Goal: Task Accomplishment & Management: Use online tool/utility

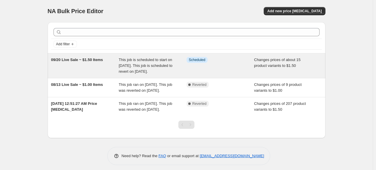
click at [76, 58] on span "09/20 Live Sale ~ $1.50 Items" at bounding box center [77, 60] width 52 height 4
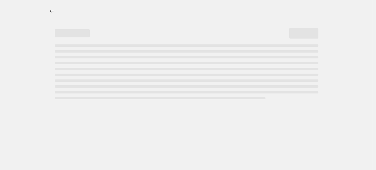
select select "collection"
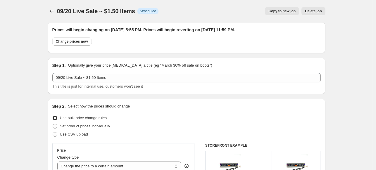
click at [288, 11] on span "Copy to new job" at bounding box center [281, 11] width 27 height 5
select select "collection"
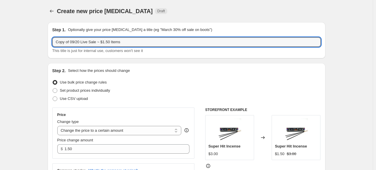
drag, startPoint x: 70, startPoint y: 41, endPoint x: 43, endPoint y: 43, distance: 27.3
drag, startPoint x: 96, startPoint y: 41, endPoint x: 89, endPoint y: 41, distance: 6.7
click at [89, 41] on input "09/20 Live Sale ~ $1.50 Items" at bounding box center [186, 41] width 268 height 9
type input "09/20 Live Sale ~ $3.00 Items"
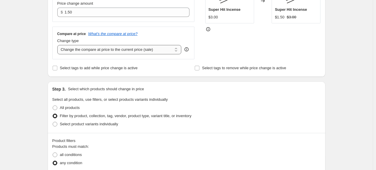
scroll to position [146, 0]
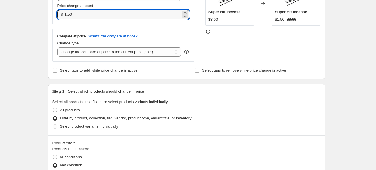
drag, startPoint x: 82, startPoint y: 3, endPoint x: 66, endPoint y: 4, distance: 15.3
click at [66, 4] on div "Price change amount $ 1.50" at bounding box center [123, 11] width 132 height 16
type input "3.00"
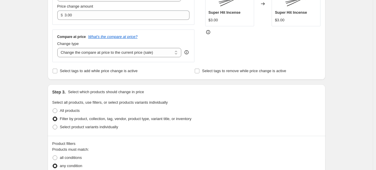
click at [344, 46] on div "Create new price [MEDICAL_DATA]. This page is ready Create new price [MEDICAL_D…" at bounding box center [186, 164] width 373 height 596
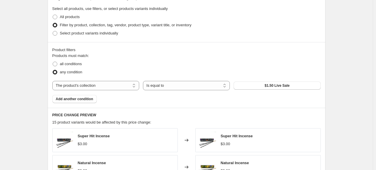
scroll to position [222, 0]
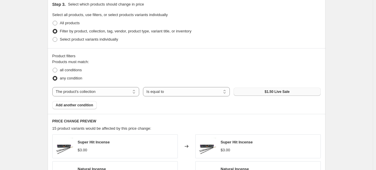
click at [284, 92] on span "$1.50 Live Sale" at bounding box center [277, 91] width 25 height 5
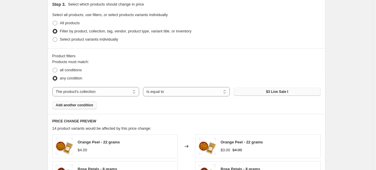
click at [74, 105] on span "Add another condition" at bounding box center [74, 105] width 37 height 5
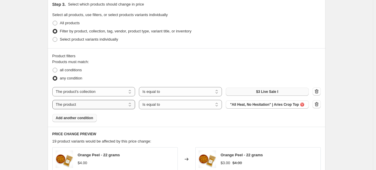
click at [131, 106] on select "The product The product's collection The product's tag The product's vendor The…" at bounding box center [93, 104] width 83 height 9
select select "collection"
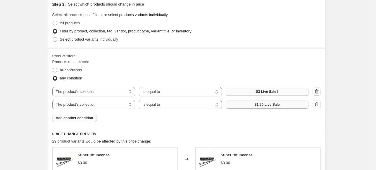
click at [267, 106] on span "$1.50 Live Sale" at bounding box center [267, 104] width 25 height 5
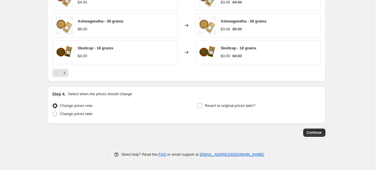
scroll to position [438, 0]
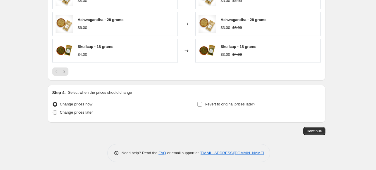
drag, startPoint x: 57, startPoint y: 112, endPoint x: 60, endPoint y: 111, distance: 3.3
click at [57, 112] on span at bounding box center [55, 112] width 5 height 5
click at [53, 110] on input "Change prices later" at bounding box center [53, 110] width 0 height 0
radio input "true"
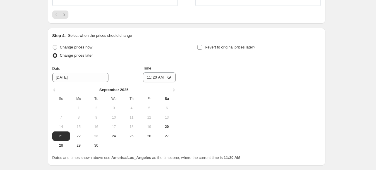
scroll to position [496, 0]
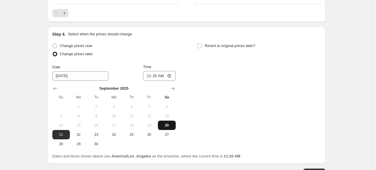
click at [170, 125] on span "20" at bounding box center [166, 125] width 13 height 5
type input "[DATE]"
click at [201, 44] on input "Revert to original prices later?" at bounding box center [199, 46] width 5 height 5
checkbox input "true"
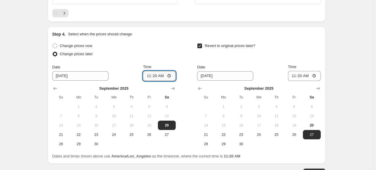
click at [149, 74] on input "11:20" at bounding box center [159, 76] width 33 height 10
type input "17:55"
click at [208, 132] on span "21" at bounding box center [205, 134] width 13 height 5
type input "[DATE]"
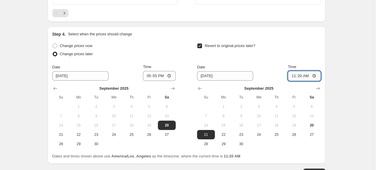
click at [300, 74] on input "11:20" at bounding box center [304, 76] width 33 height 10
type input "23:59"
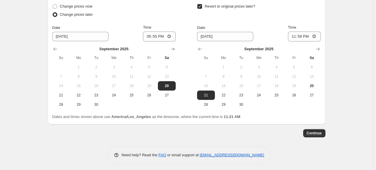
scroll to position [538, 0]
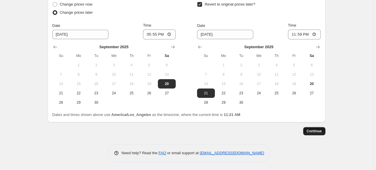
click at [319, 132] on span "Continue" at bounding box center [314, 131] width 15 height 5
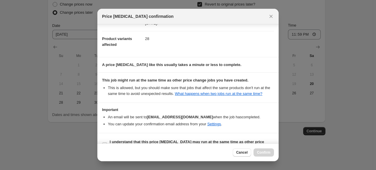
scroll to position [74, 0]
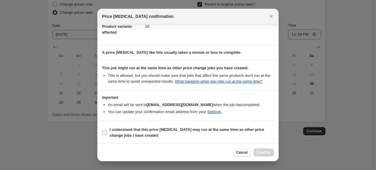
click at [103, 131] on input "I understand that this price [MEDICAL_DATA] may run at the same time as other p…" at bounding box center [104, 132] width 5 height 5
checkbox input "true"
click at [262, 153] on span "Confirm" at bounding box center [263, 152] width 13 height 5
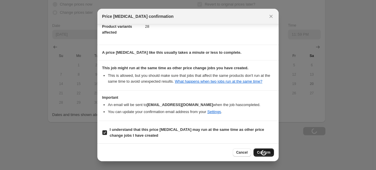
type input "09/20 Live Sale ~ $3.00 Items"
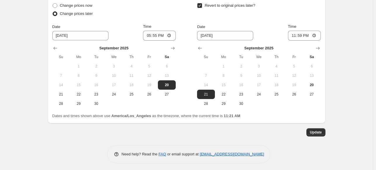
scroll to position [573, 0]
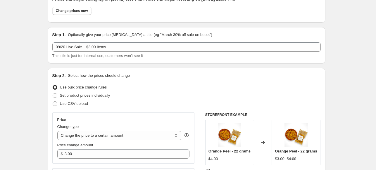
scroll to position [0, 0]
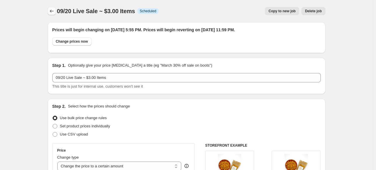
click at [54, 10] on icon "Price change jobs" at bounding box center [52, 11] width 6 height 6
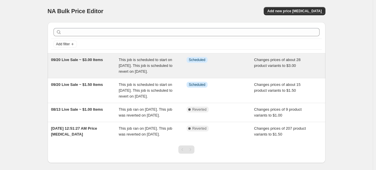
click at [91, 59] on span "09/20 Live Sale ~ $3.00 Items" at bounding box center [77, 60] width 52 height 4
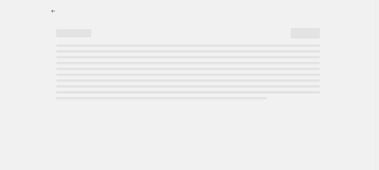
select select "collection"
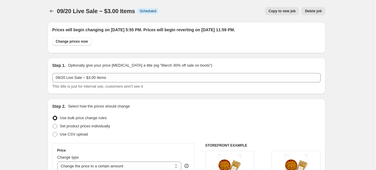
click at [284, 11] on span "Copy to new job" at bounding box center [281, 11] width 27 height 5
select select "collection"
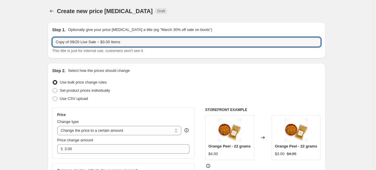
drag, startPoint x: 71, startPoint y: 42, endPoint x: 53, endPoint y: 43, distance: 18.5
click at [53, 43] on div "Step 1. Optionally give your price [MEDICAL_DATA] a title (eg "March 30% off sa…" at bounding box center [187, 40] width 278 height 36
click at [89, 40] on input "09/20 Live Sale ~ $3.00 Items" at bounding box center [186, 41] width 268 height 9
type input "09/20 Live Sale ~ $6.00 Items"
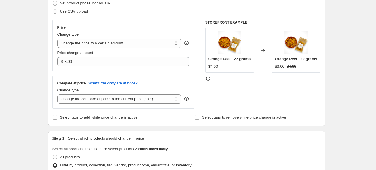
scroll to position [88, 0]
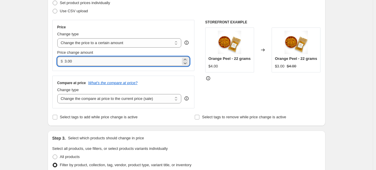
drag, startPoint x: 80, startPoint y: 61, endPoint x: 77, endPoint y: 61, distance: 3.3
click at [79, 61] on input "3.00" at bounding box center [123, 61] width 116 height 9
click at [67, 59] on input "3.00" at bounding box center [123, 61] width 116 height 9
type input "6.00"
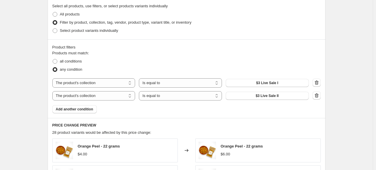
scroll to position [234, 0]
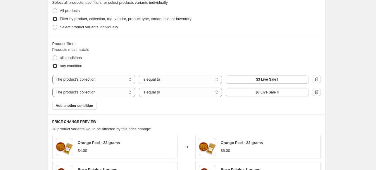
click at [319, 92] on icon "button" at bounding box center [317, 92] width 6 height 6
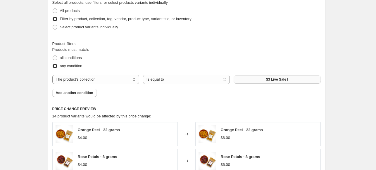
click at [283, 80] on span "$3 Live Sale I" at bounding box center [277, 79] width 22 height 5
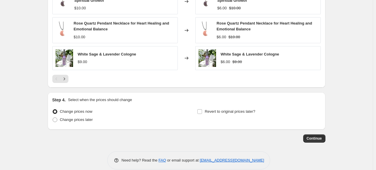
scroll to position [430, 0]
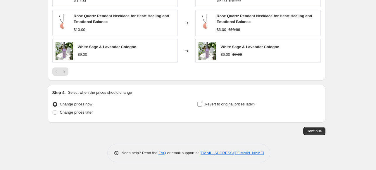
click at [53, 111] on div "Step 4. Select when the prices should change Change prices now Change prices la…" at bounding box center [187, 103] width 278 height 37
click at [56, 111] on span at bounding box center [55, 112] width 5 height 5
click at [53, 110] on input "Change prices later" at bounding box center [53, 110] width 0 height 0
radio input "true"
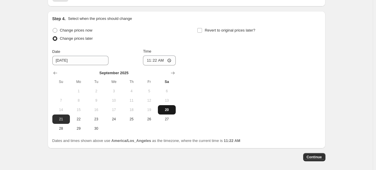
scroll to position [518, 0]
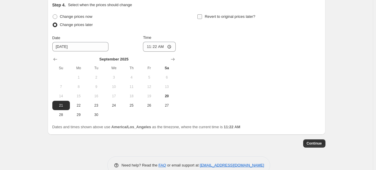
click at [201, 15] on input "Revert to original prices later?" at bounding box center [199, 16] width 5 height 5
checkbox input "true"
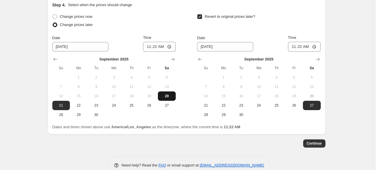
click at [170, 97] on span "20" at bounding box center [166, 96] width 13 height 5
type input "[DATE]"
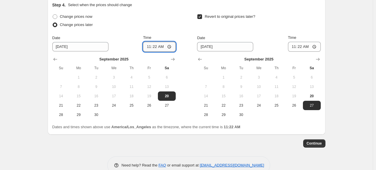
click at [151, 46] on input "11:22" at bounding box center [159, 47] width 33 height 10
type input "17:55"
click at [207, 104] on span "21" at bounding box center [205, 105] width 13 height 5
type input "[DATE]"
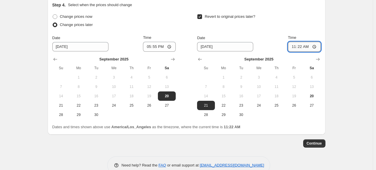
click at [300, 47] on input "11:22" at bounding box center [304, 47] width 33 height 10
type input "23:59"
click at [257, 144] on div "Continue" at bounding box center [187, 143] width 278 height 8
click at [319, 143] on span "Continue" at bounding box center [314, 143] width 15 height 5
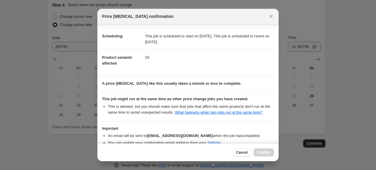
scroll to position [74, 0]
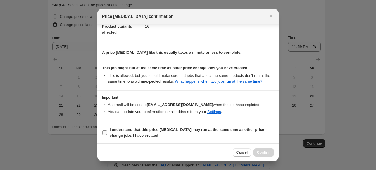
drag, startPoint x: 104, startPoint y: 132, endPoint x: 127, endPoint y: 137, distance: 23.5
click at [104, 132] on input "I understand that this price [MEDICAL_DATA] may run at the same time as other p…" at bounding box center [104, 132] width 5 height 5
checkbox input "true"
click at [270, 155] on button "Confirm" at bounding box center [263, 152] width 20 height 8
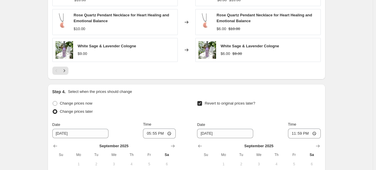
scroll to position [430, 0]
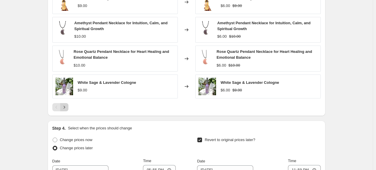
click at [67, 107] on icon "Next" at bounding box center [64, 107] width 6 height 6
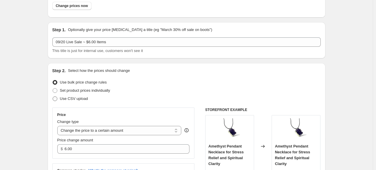
scroll to position [0, 0]
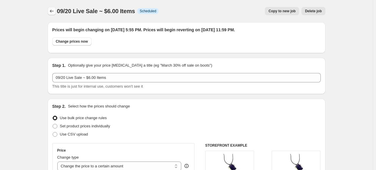
click at [52, 10] on icon "Price change jobs" at bounding box center [52, 11] width 6 height 6
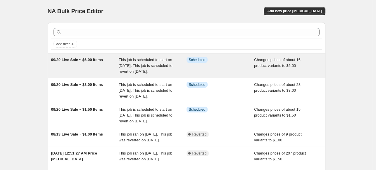
click at [77, 59] on span "09/20 Live Sale ~ $6.00 Items" at bounding box center [77, 60] width 52 height 4
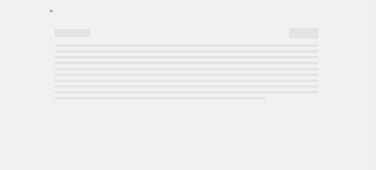
select select "collection"
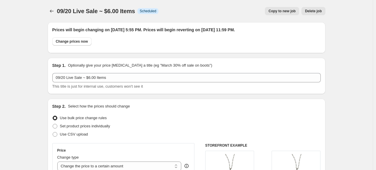
click at [284, 12] on span "Copy to new job" at bounding box center [281, 11] width 27 height 5
select select "collection"
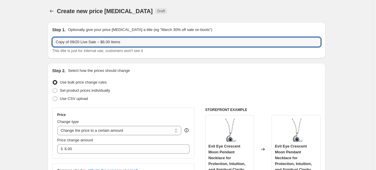
drag, startPoint x: 71, startPoint y: 42, endPoint x: 40, endPoint y: 45, distance: 31.8
click at [89, 42] on input "09/20 Live Sale ~ $6.00 Items" at bounding box center [186, 41] width 268 height 9
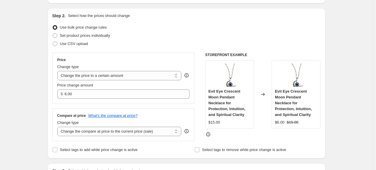
scroll to position [58, 0]
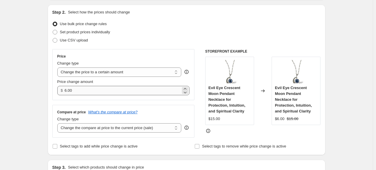
type input "09/20 Live Sale ~ $7.00 Items"
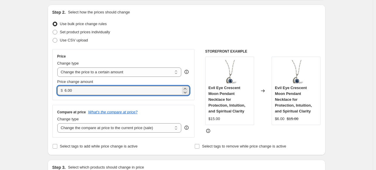
click at [65, 91] on div "$ 6.00" at bounding box center [123, 90] width 132 height 9
type input "7.00"
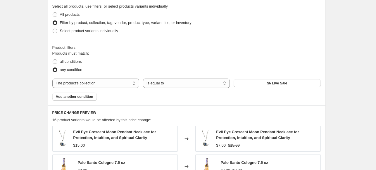
scroll to position [234, 0]
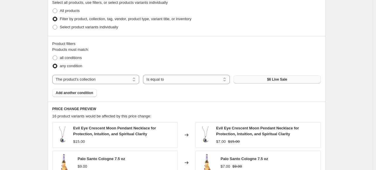
click at [280, 78] on span "$6 Live Sale" at bounding box center [277, 79] width 20 height 5
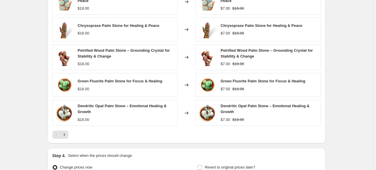
scroll to position [428, 0]
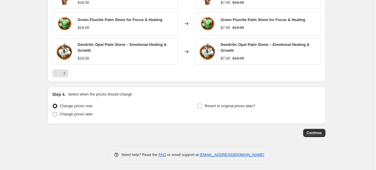
click at [56, 112] on span at bounding box center [55, 114] width 5 height 5
click at [53, 112] on input "Change prices later" at bounding box center [53, 112] width 0 height 0
radio input "true"
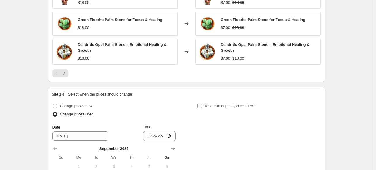
click at [199, 105] on input "Revert to original prices later?" at bounding box center [199, 106] width 5 height 5
checkbox input "true"
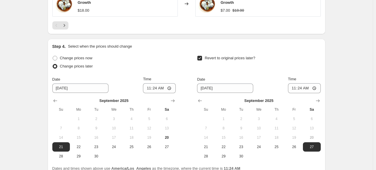
scroll to position [487, 0]
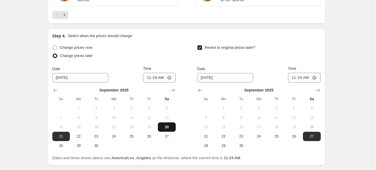
click at [167, 122] on button "20" at bounding box center [167, 126] width 18 height 9
type input "[DATE]"
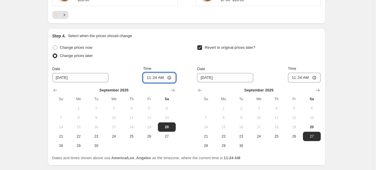
click at [149, 75] on input "11:24" at bounding box center [159, 78] width 33 height 10
type input "17:55"
click at [208, 134] on span "21" at bounding box center [205, 136] width 13 height 5
type input "[DATE]"
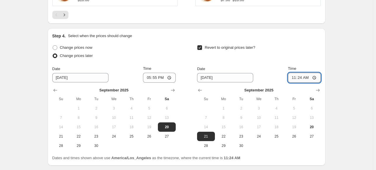
click at [299, 75] on input "11:24" at bounding box center [304, 78] width 33 height 10
type input "23:59"
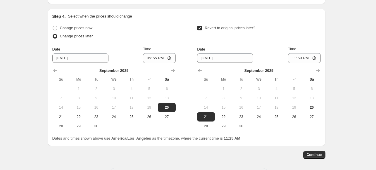
scroll to position [516, 0]
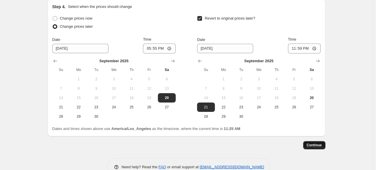
click at [314, 143] on span "Continue" at bounding box center [314, 145] width 15 height 5
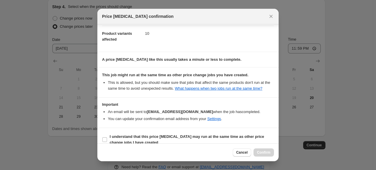
scroll to position [74, 0]
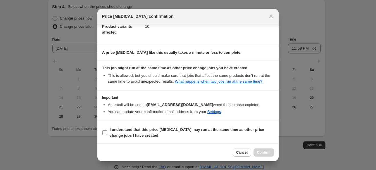
click at [105, 131] on input "I understand that this price [MEDICAL_DATA] may run at the same time as other p…" at bounding box center [104, 132] width 5 height 5
checkbox input "true"
click at [270, 154] on span "Confirm" at bounding box center [263, 152] width 13 height 5
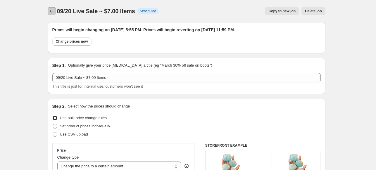
click at [52, 8] on icon "Price change jobs" at bounding box center [52, 11] width 6 height 6
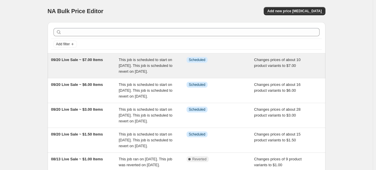
click at [96, 58] on span "09/20 Live Sale ~ $7.00 Items" at bounding box center [77, 60] width 52 height 4
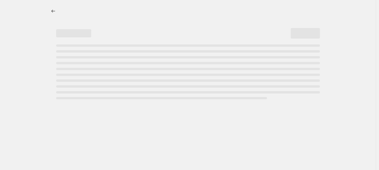
select select "collection"
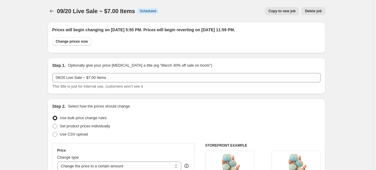
click at [286, 12] on span "Copy to new job" at bounding box center [281, 11] width 27 height 5
select select "collection"
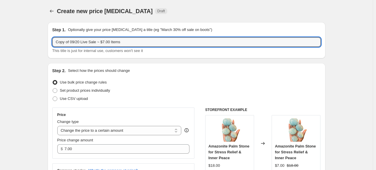
drag, startPoint x: 71, startPoint y: 41, endPoint x: 46, endPoint y: 43, distance: 25.2
click at [90, 40] on input "09/20 Live Sale ~ $7.00 Items" at bounding box center [186, 41] width 268 height 9
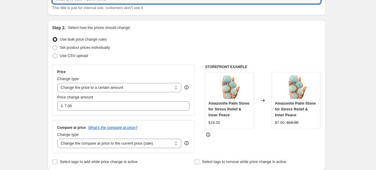
scroll to position [58, 0]
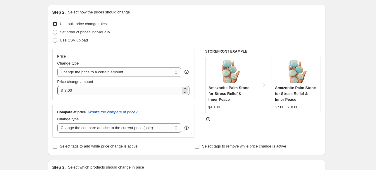
type input "09/20 Live Sale ~ $8.00 Items"
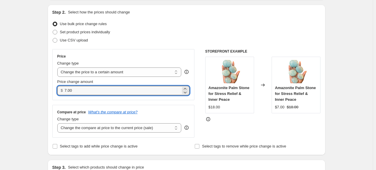
drag, startPoint x: 68, startPoint y: 89, endPoint x: 64, endPoint y: 89, distance: 3.2
click at [64, 89] on div "$ 7.00" at bounding box center [123, 90] width 132 height 9
type input "8.00"
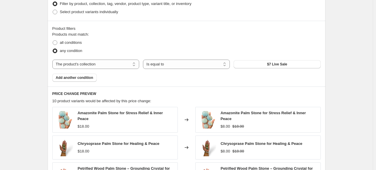
scroll to position [263, 0]
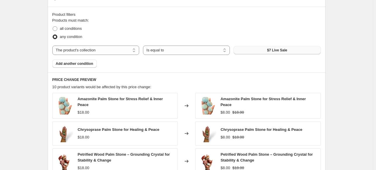
click at [281, 51] on span "$7 Live Sale" at bounding box center [277, 50] width 20 height 5
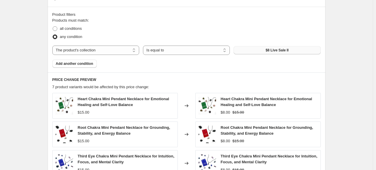
click at [279, 51] on span "$8 Live Sale II" at bounding box center [276, 50] width 23 height 5
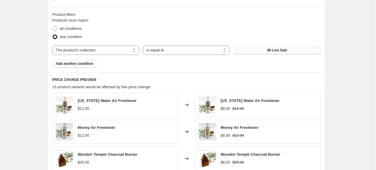
click at [78, 65] on span "Add another condition" at bounding box center [74, 63] width 37 height 5
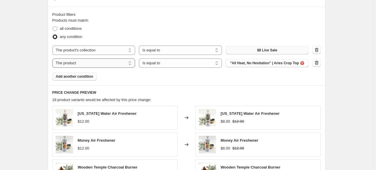
click at [113, 65] on select "The product The product's collection The product's tag The product's vendor The…" at bounding box center [93, 62] width 83 height 9
select select "collection"
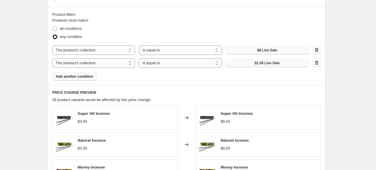
click at [278, 63] on span "$1.50 Live Sale" at bounding box center [267, 63] width 25 height 5
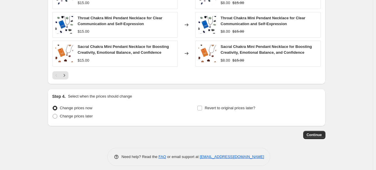
scroll to position [447, 0]
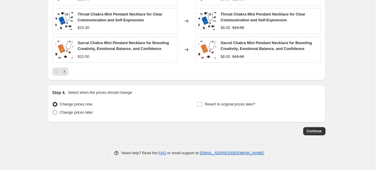
click at [55, 111] on span at bounding box center [55, 112] width 5 height 5
click at [53, 110] on input "Change prices later" at bounding box center [53, 110] width 0 height 0
radio input "true"
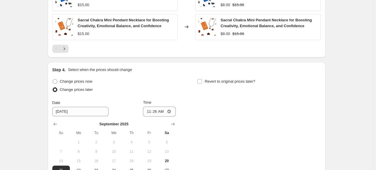
scroll to position [505, 0]
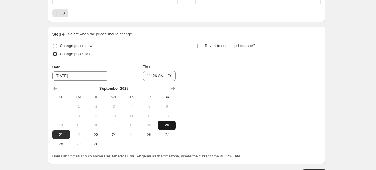
click at [167, 123] on span "20" at bounding box center [166, 125] width 13 height 5
type input "[DATE]"
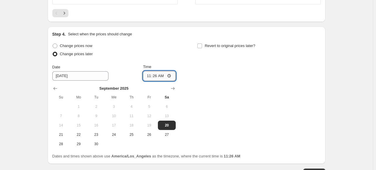
click at [150, 75] on input "11:26" at bounding box center [159, 76] width 33 height 10
type input "17:55"
click at [201, 45] on input "Revert to original prices later?" at bounding box center [199, 46] width 5 height 5
checkbox input "true"
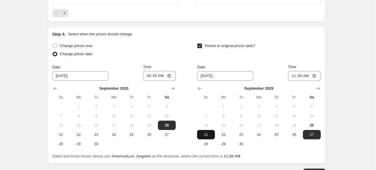
click at [208, 132] on span "21" at bounding box center [205, 134] width 13 height 5
type input "[DATE]"
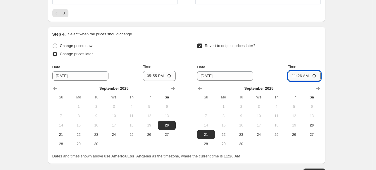
click at [299, 73] on input "11:26" at bounding box center [304, 76] width 33 height 10
type input "23:59"
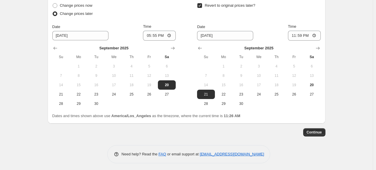
scroll to position [547, 0]
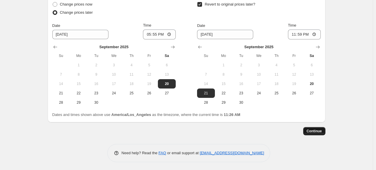
click at [322, 131] on span "Continue" at bounding box center [314, 131] width 15 height 5
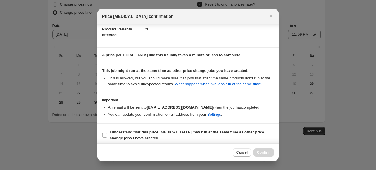
scroll to position [74, 0]
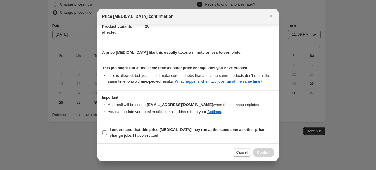
drag, startPoint x: 103, startPoint y: 131, endPoint x: 112, endPoint y: 131, distance: 9.1
click at [103, 132] on input "I understand that this price [MEDICAL_DATA] may run at the same time as other p…" at bounding box center [104, 132] width 5 height 5
checkbox input "true"
click at [268, 153] on span "Confirm" at bounding box center [263, 152] width 13 height 5
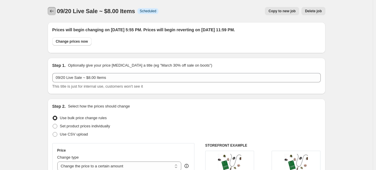
click at [53, 10] on icon "Price change jobs" at bounding box center [52, 11] width 6 height 6
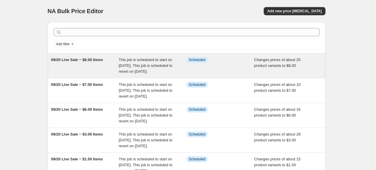
click at [101, 59] on span "09/20 Live Sale ~ $8.00 Items" at bounding box center [77, 60] width 52 height 4
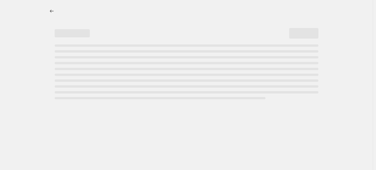
select select "collection"
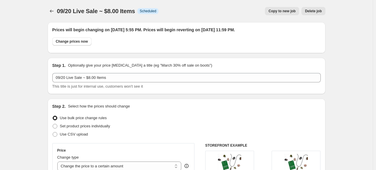
click at [286, 11] on span "Copy to new job" at bounding box center [281, 11] width 27 height 5
select select "collection"
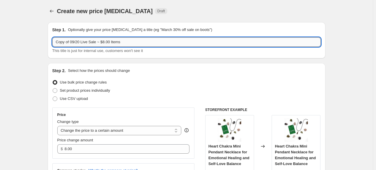
drag, startPoint x: 71, startPoint y: 41, endPoint x: 54, endPoint y: 42, distance: 16.7
click at [54, 42] on input "Copy of 09/20 Live Sale ~ $8.00 Items" at bounding box center [186, 41] width 268 height 9
click at [89, 42] on input "09/20 Live Sale ~ $8.00 Items" at bounding box center [186, 41] width 268 height 9
type input "09/20 Live Sale ~ $9.00 Items"
click at [197, 19] on div "Create new price [MEDICAL_DATA]. This page is ready Create new price [MEDICAL_D…" at bounding box center [187, 11] width 278 height 22
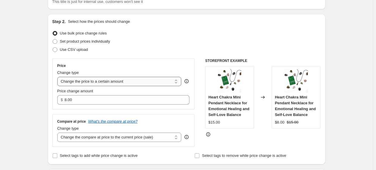
scroll to position [58, 0]
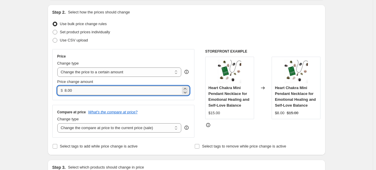
click at [67, 89] on input "8.00" at bounding box center [123, 90] width 116 height 9
type input "9.00"
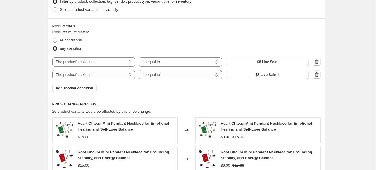
scroll to position [263, 0]
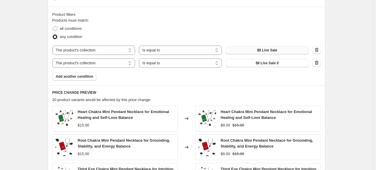
click at [286, 51] on button "$8 Live Sale" at bounding box center [267, 50] width 83 height 8
click at [268, 64] on span "$8 Live Sale II" at bounding box center [266, 63] width 23 height 5
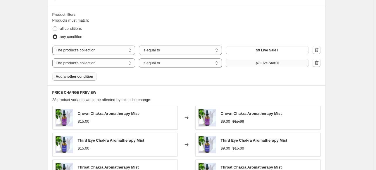
click at [89, 77] on span "Add another condition" at bounding box center [74, 76] width 37 height 5
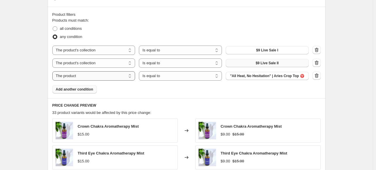
click at [95, 77] on select "The product The product's collection The product's tag The product's vendor The…" at bounding box center [93, 75] width 83 height 9
select select "collection"
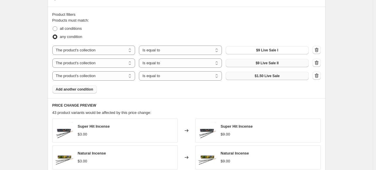
click at [275, 76] on span "$1.50 Live Sale" at bounding box center [267, 76] width 25 height 5
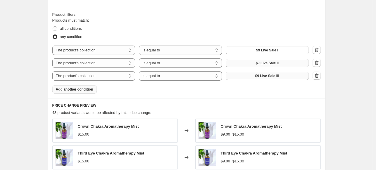
click at [74, 91] on span "Add another condition" at bounding box center [74, 89] width 37 height 5
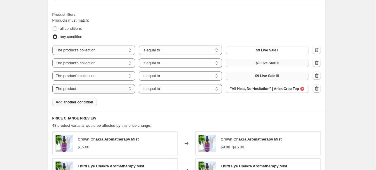
click at [129, 90] on select "The product The product's collection The product's tag The product's vendor The…" at bounding box center [93, 88] width 83 height 9
select select "collection"
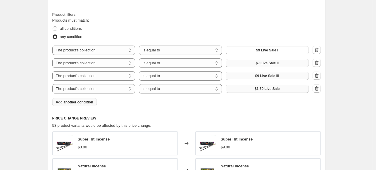
click at [280, 91] on button "$1.50 Live Sale" at bounding box center [267, 89] width 83 height 8
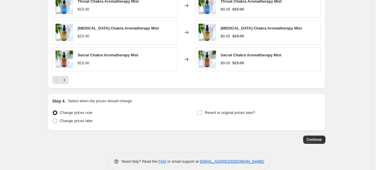
scroll to position [463, 0]
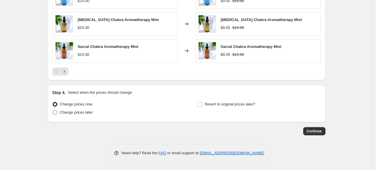
drag, startPoint x: 56, startPoint y: 111, endPoint x: 58, endPoint y: 110, distance: 3.2
click at [56, 111] on span at bounding box center [55, 112] width 5 height 5
click at [53, 110] on input "Change prices later" at bounding box center [53, 110] width 0 height 0
radio input "true"
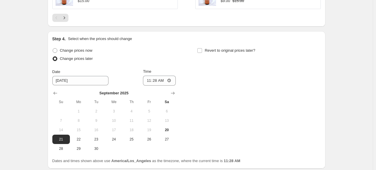
scroll to position [551, 0]
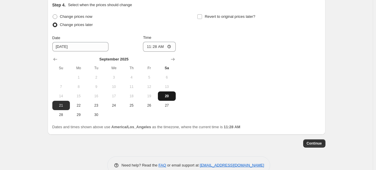
click at [165, 95] on span "20" at bounding box center [166, 96] width 13 height 5
type input "[DATE]"
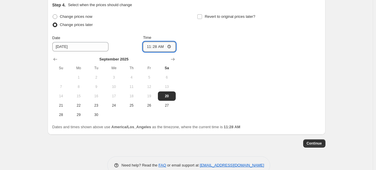
click at [150, 46] on input "11:28" at bounding box center [159, 47] width 33 height 10
type input "17:55"
click at [213, 57] on div "Change prices now Change prices later Date [DATE] Time 17:55 [DATE] Su Mo Tu We…" at bounding box center [186, 66] width 268 height 107
click at [202, 15] on input "Revert to original prices later?" at bounding box center [199, 16] width 5 height 5
checkbox input "true"
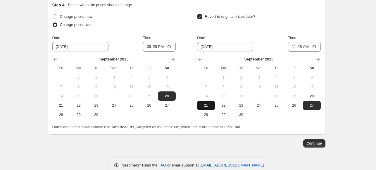
click at [209, 103] on span "21" at bounding box center [205, 105] width 13 height 5
type input "[DATE]"
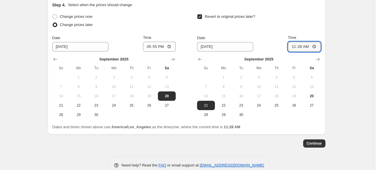
click at [299, 45] on input "11:28" at bounding box center [304, 47] width 33 height 10
type input "23:59"
click at [320, 141] on span "Continue" at bounding box center [314, 143] width 15 height 5
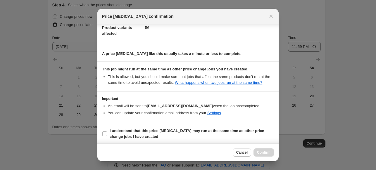
scroll to position [74, 0]
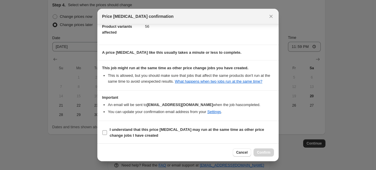
click at [103, 132] on input "I understand that this price [MEDICAL_DATA] may run at the same time as other p…" at bounding box center [104, 132] width 5 height 5
checkbox input "true"
click at [268, 152] on span "Confirm" at bounding box center [263, 152] width 13 height 5
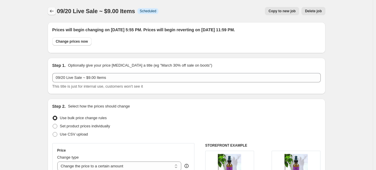
click at [50, 11] on icon "Price change jobs" at bounding box center [52, 11] width 6 height 6
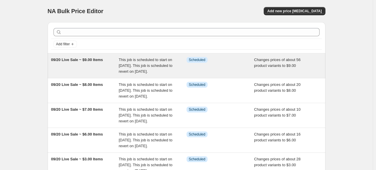
click at [134, 63] on span "This job is scheduled to start on [DATE]. This job is scheduled to revert on [D…" at bounding box center [146, 66] width 54 height 16
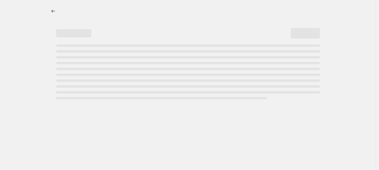
select select "collection"
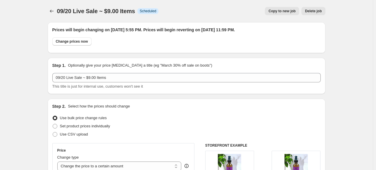
click at [287, 11] on span "Copy to new job" at bounding box center [281, 11] width 27 height 5
select select "collection"
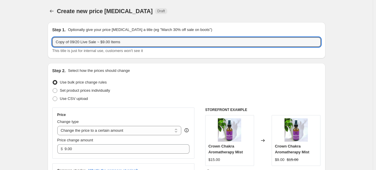
drag, startPoint x: 70, startPoint y: 42, endPoint x: 41, endPoint y: 42, distance: 28.9
click at [89, 43] on input "09/20 Live Sale ~ $9.00 Items" at bounding box center [186, 41] width 268 height 9
type input "09/20 Live Sale ~ $11.00 Items"
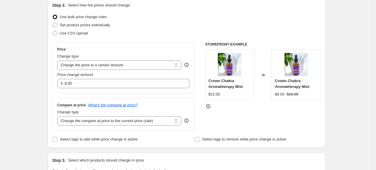
scroll to position [88, 0]
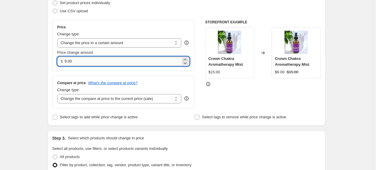
click at [66, 61] on input "9.00" at bounding box center [123, 61] width 116 height 9
type input "11.00"
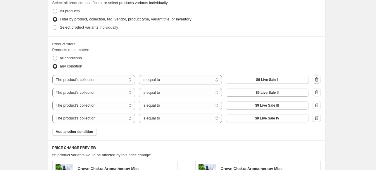
scroll to position [234, 0]
click at [317, 117] on icon "button" at bounding box center [317, 118] width 4 height 4
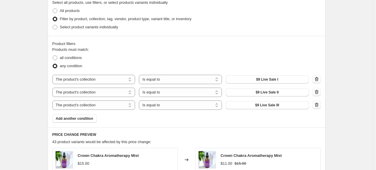
click at [316, 106] on icon "button" at bounding box center [316, 105] width 1 height 2
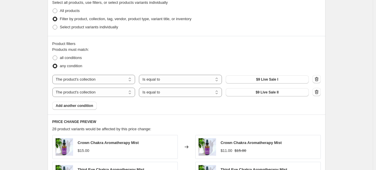
click at [318, 92] on icon "button" at bounding box center [317, 92] width 6 height 6
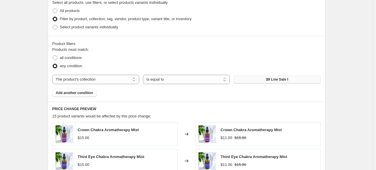
click at [279, 79] on span "$9 Live Sale I" at bounding box center [277, 79] width 22 height 5
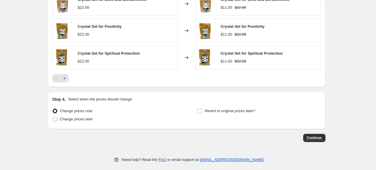
scroll to position [425, 0]
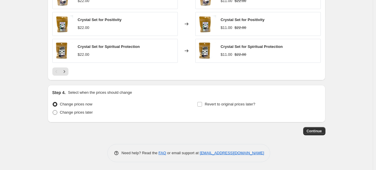
click at [56, 113] on span at bounding box center [55, 112] width 5 height 5
click at [53, 110] on input "Change prices later" at bounding box center [53, 110] width 0 height 0
radio input "true"
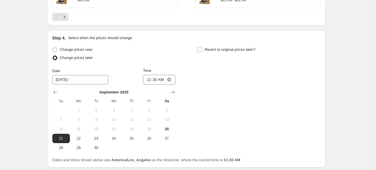
scroll to position [512, 0]
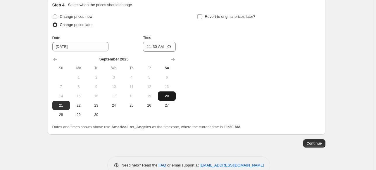
click at [169, 94] on span "20" at bounding box center [166, 96] width 13 height 5
type input "[DATE]"
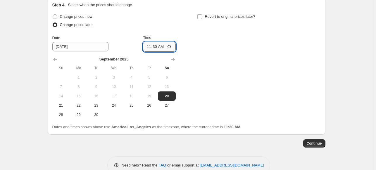
click at [149, 45] on input "11:30" at bounding box center [159, 47] width 33 height 10
type input "17:55"
click at [202, 16] on input "Revert to original prices later?" at bounding box center [199, 16] width 5 height 5
checkbox input "true"
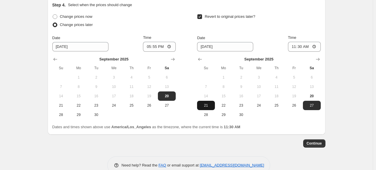
click at [209, 103] on span "21" at bounding box center [205, 105] width 13 height 5
type input "[DATE]"
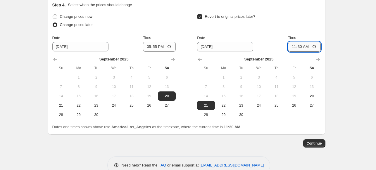
click at [300, 45] on input "11:30" at bounding box center [304, 47] width 33 height 10
type input "23:59"
click at [313, 142] on span "Continue" at bounding box center [314, 143] width 15 height 5
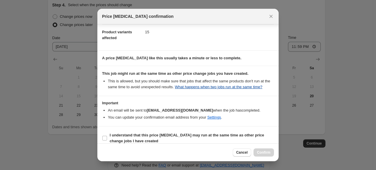
scroll to position [74, 0]
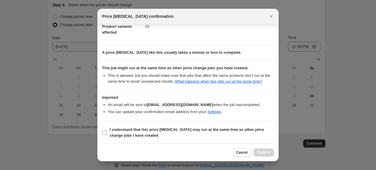
drag, startPoint x: 104, startPoint y: 131, endPoint x: 108, endPoint y: 130, distance: 4.1
click at [104, 131] on input "I understand that this price [MEDICAL_DATA] may run at the same time as other p…" at bounding box center [104, 132] width 5 height 5
checkbox input "true"
click at [267, 154] on span "Confirm" at bounding box center [263, 152] width 13 height 5
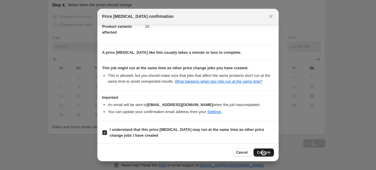
type input "09/20 Live Sale ~ $11.00 Items"
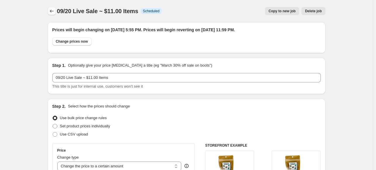
click at [53, 9] on icon "Price change jobs" at bounding box center [52, 11] width 6 height 6
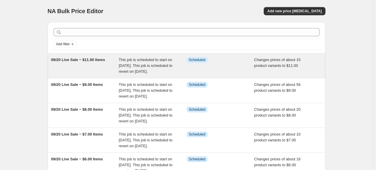
click at [77, 61] on span "09/20 Live Sale ~ $11.00 Items" at bounding box center [78, 60] width 54 height 4
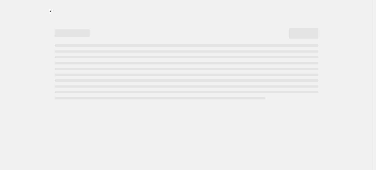
select select "collection"
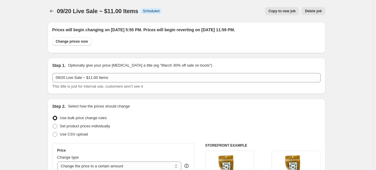
click at [280, 10] on span "Copy to new job" at bounding box center [281, 11] width 27 height 5
select select "collection"
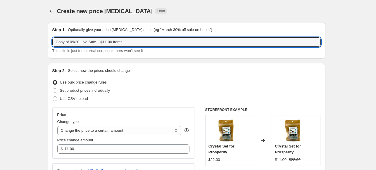
drag, startPoint x: 71, startPoint y: 42, endPoint x: 46, endPoint y: 42, distance: 24.8
click at [92, 40] on input "09/20 Live Sale ~ $11.00 Items" at bounding box center [186, 41] width 268 height 9
type input "09/20 Live Sale ~ $12.00 Items"
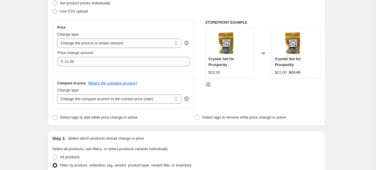
scroll to position [88, 0]
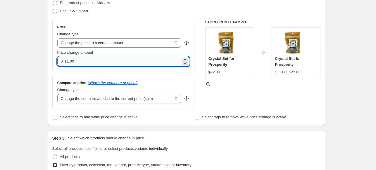
click at [68, 61] on input "11.00" at bounding box center [123, 61] width 116 height 9
type input "12.00"
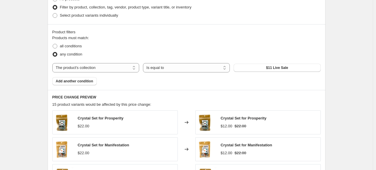
scroll to position [263, 0]
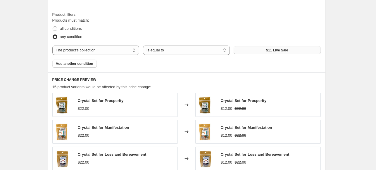
click at [277, 50] on span "$11 Live Sale" at bounding box center [277, 50] width 22 height 5
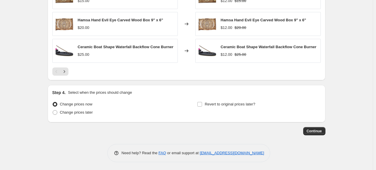
scroll to position [427, 0]
click at [56, 111] on span at bounding box center [55, 112] width 5 height 5
click at [53, 110] on input "Change prices later" at bounding box center [53, 110] width 0 height 0
radio input "true"
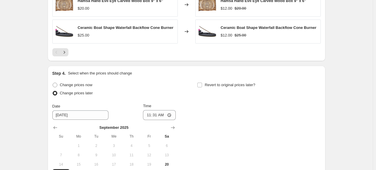
scroll to position [456, 0]
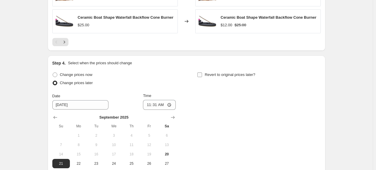
click at [201, 73] on input "Revert to original prices later?" at bounding box center [199, 74] width 5 height 5
checkbox input "true"
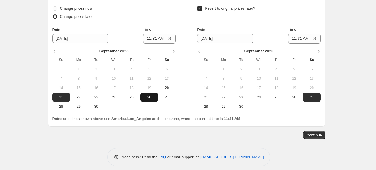
scroll to position [526, 0]
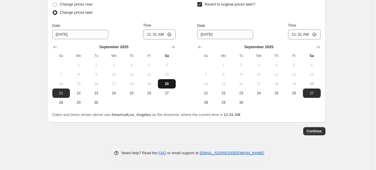
click at [169, 84] on span "20" at bounding box center [166, 84] width 13 height 5
type input "[DATE]"
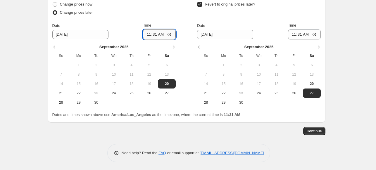
click at [148, 32] on input "11:31" at bounding box center [159, 35] width 33 height 10
type input "17:55"
click at [212, 93] on span "21" at bounding box center [205, 93] width 13 height 5
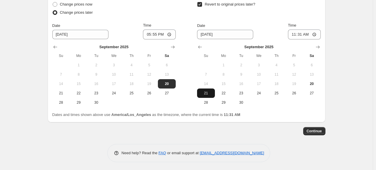
type input "[DATE]"
click at [299, 32] on input "11:31" at bounding box center [304, 35] width 33 height 10
type input "23:59"
click at [319, 130] on span "Continue" at bounding box center [314, 131] width 15 height 5
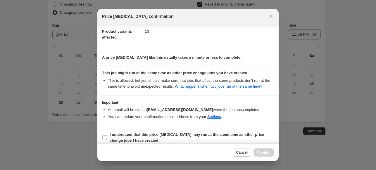
scroll to position [74, 0]
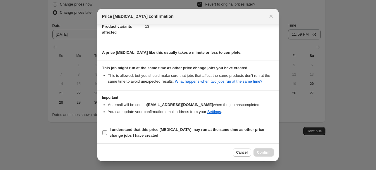
click at [104, 131] on input "I understand that this price [MEDICAL_DATA] may run at the same time as other p…" at bounding box center [104, 132] width 5 height 5
checkbox input "true"
click at [266, 154] on span "Confirm" at bounding box center [263, 152] width 13 height 5
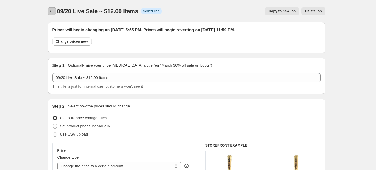
click at [53, 12] on icon "Price change jobs" at bounding box center [52, 11] width 6 height 6
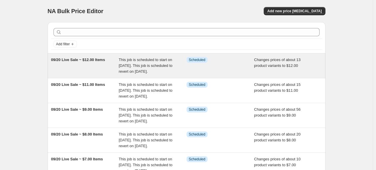
click at [95, 59] on span "09/20 Live Sale ~ $12.00 Items" at bounding box center [78, 60] width 54 height 4
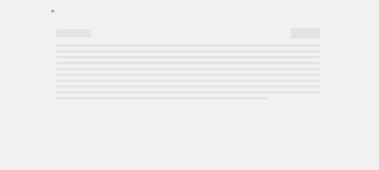
select select "collection"
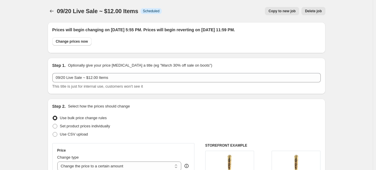
click at [281, 12] on span "Copy to new job" at bounding box center [281, 11] width 27 height 5
select select "collection"
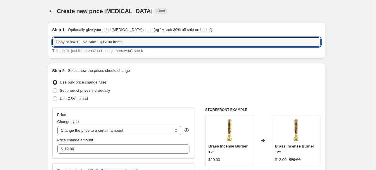
drag, startPoint x: 70, startPoint y: 42, endPoint x: 47, endPoint y: 42, distance: 23.4
click at [94, 40] on input "09/20 Live Sale ~ $12.00 Items" at bounding box center [186, 41] width 268 height 9
type input "09/20 Live Sale ~ $14.00 Items"
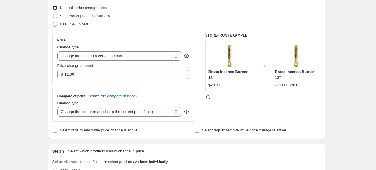
scroll to position [117, 0]
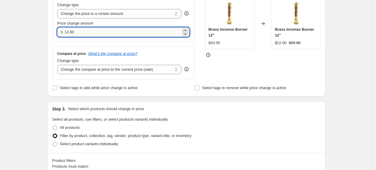
click at [69, 31] on input "12.00" at bounding box center [123, 31] width 116 height 9
type input "14.00"
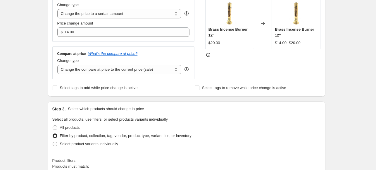
click at [49, 38] on div "Step 1. Optionally give your price [MEDICAL_DATA] a title (eg "March 30% off sa…" at bounding box center [184, 173] width 282 height 544
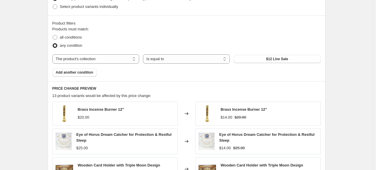
scroll to position [263, 0]
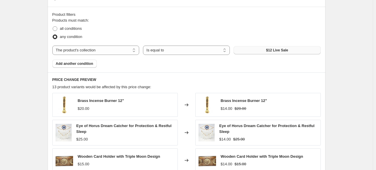
click at [275, 51] on span "$12 Live Sale" at bounding box center [277, 50] width 22 height 5
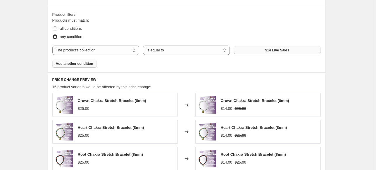
click at [84, 64] on span "Add another condition" at bounding box center [74, 63] width 37 height 5
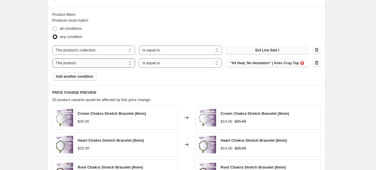
click at [132, 64] on select "The product The product's collection The product's tag The product's vendor The…" at bounding box center [93, 62] width 83 height 9
select select "collection"
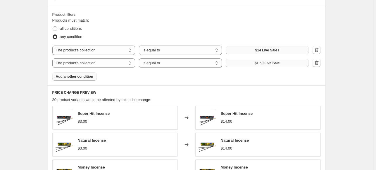
click at [258, 62] on span "$1.50 Live Sale" at bounding box center [267, 63] width 25 height 5
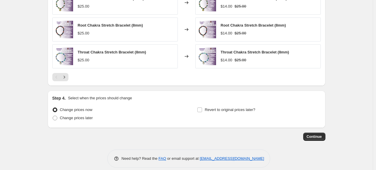
scroll to position [438, 0]
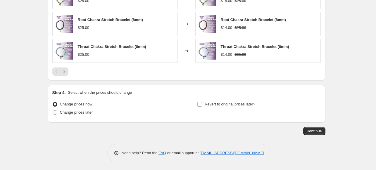
click at [56, 111] on span at bounding box center [55, 112] width 5 height 5
click at [53, 110] on input "Change prices later" at bounding box center [53, 110] width 0 height 0
radio input "true"
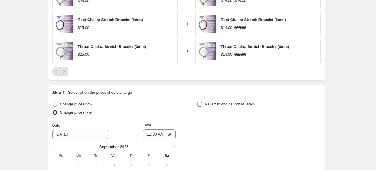
click at [199, 103] on input "Revert to original prices later?" at bounding box center [199, 104] width 5 height 5
checkbox input "true"
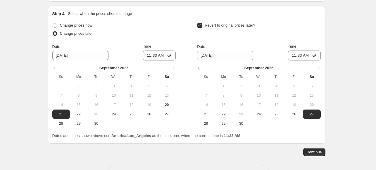
scroll to position [525, 0]
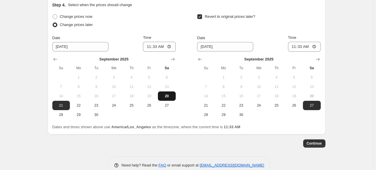
click at [171, 97] on span "20" at bounding box center [166, 96] width 13 height 5
type input "[DATE]"
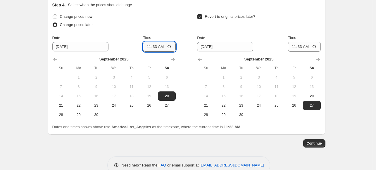
click at [149, 44] on input "11:33" at bounding box center [159, 47] width 33 height 10
type input "17:55"
click at [168, 13] on div "Change prices now" at bounding box center [113, 17] width 123 height 8
click at [208, 105] on span "21" at bounding box center [205, 105] width 13 height 5
type input "[DATE]"
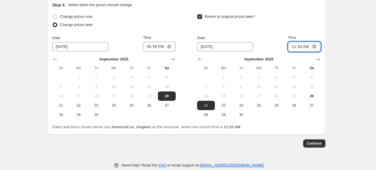
click at [300, 45] on input "11:33" at bounding box center [304, 47] width 33 height 10
type input "23:59"
click at [317, 142] on span "Continue" at bounding box center [314, 143] width 15 height 5
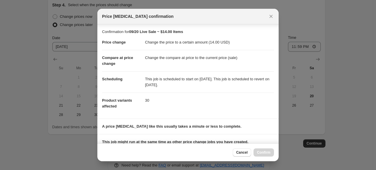
scroll to position [74, 0]
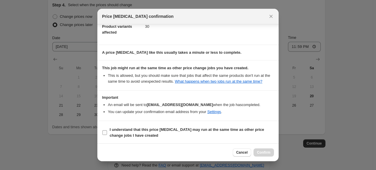
click at [105, 130] on input "I understand that this price [MEDICAL_DATA] may run at the same time as other p…" at bounding box center [104, 132] width 5 height 5
checkbox input "true"
click at [264, 153] on span "Confirm" at bounding box center [263, 152] width 13 height 5
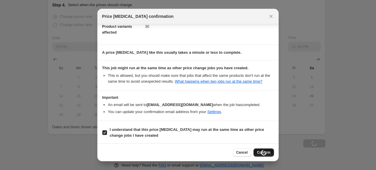
type input "09/20 Live Sale ~ $14.00 Items"
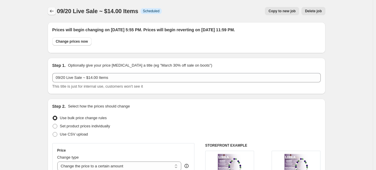
click at [50, 9] on icon "Price change jobs" at bounding box center [52, 11] width 6 height 6
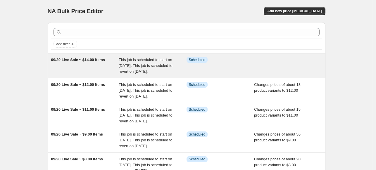
click at [82, 59] on span "09/20 Live Sale ~ $14.00 Items" at bounding box center [78, 60] width 54 height 4
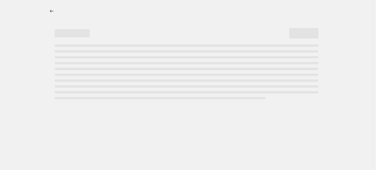
select select "collection"
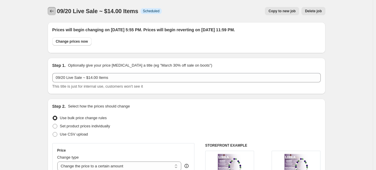
click at [50, 11] on icon "Price change jobs" at bounding box center [52, 11] width 6 height 6
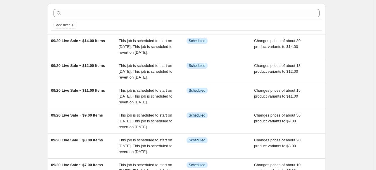
scroll to position [29, 0]
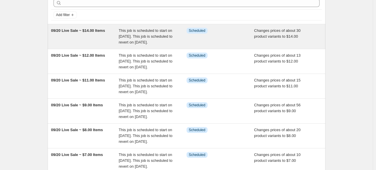
click at [77, 30] on span "09/20 Live Sale ~ $14.00 Items" at bounding box center [78, 30] width 54 height 4
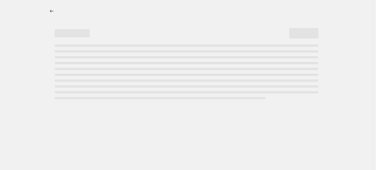
select select "collection"
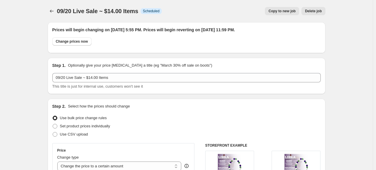
click at [286, 12] on span "Copy to new job" at bounding box center [281, 11] width 27 height 5
select select "collection"
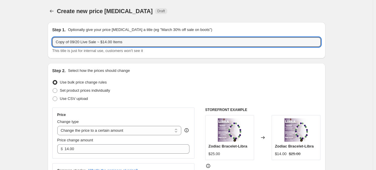
drag, startPoint x: 70, startPoint y: 42, endPoint x: 46, endPoint y: 42, distance: 24.9
click at [93, 40] on input "09/20 Live Sale ~ $14.00 Items" at bounding box center [186, 41] width 268 height 9
type input "09/20 Live Sale ~ $18.00 Items"
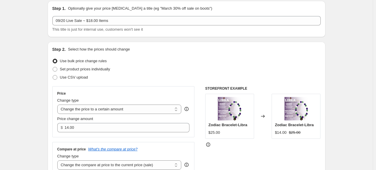
scroll to position [58, 0]
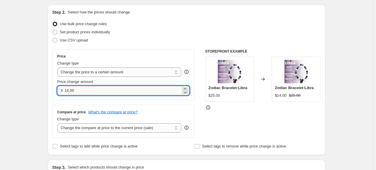
click at [68, 92] on input "14.00" at bounding box center [123, 90] width 116 height 9
type input "18.00"
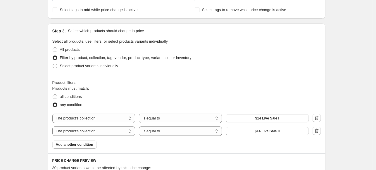
scroll to position [205, 0]
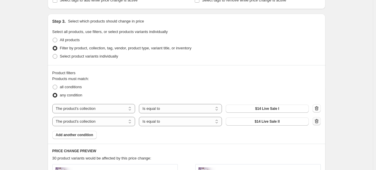
click at [318, 122] on icon "button" at bounding box center [317, 121] width 4 height 4
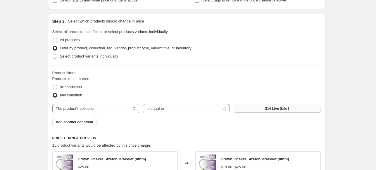
click at [276, 110] on span "$14 Live Sale I" at bounding box center [277, 108] width 24 height 5
click at [86, 122] on span "Add another condition" at bounding box center [74, 122] width 37 height 5
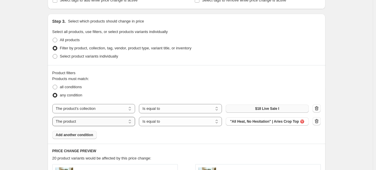
click at [132, 123] on select "The product The product's collection The product's tag The product's vendor The…" at bounding box center [93, 121] width 83 height 9
select select "collection"
click at [281, 122] on button "$1.50 Live Sale" at bounding box center [267, 121] width 83 height 8
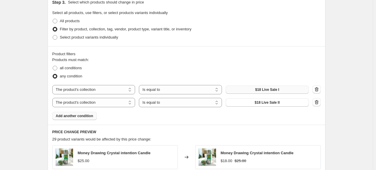
scroll to position [234, 0]
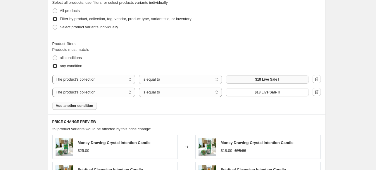
click at [82, 106] on span "Add another condition" at bounding box center [74, 105] width 37 height 5
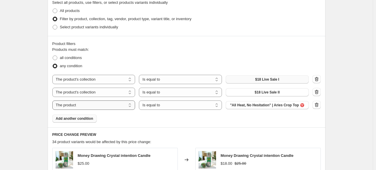
click at [130, 105] on select "The product The product's collection The product's tag The product's vendor The…" at bounding box center [93, 105] width 83 height 9
select select "collection"
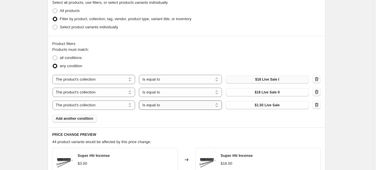
click at [172, 106] on select "Is equal to Is not equal to" at bounding box center [180, 105] width 83 height 9
click at [270, 107] on span "$1.50 Live Sale" at bounding box center [267, 105] width 25 height 5
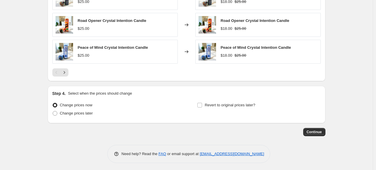
scroll to position [450, 0]
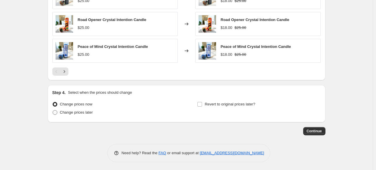
click at [56, 111] on span at bounding box center [55, 112] width 5 height 5
click at [53, 110] on input "Change prices later" at bounding box center [53, 110] width 0 height 0
radio input "true"
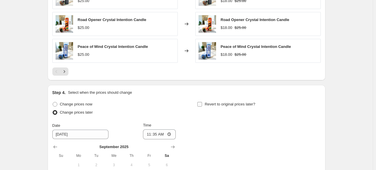
click at [200, 104] on input "Revert to original prices later?" at bounding box center [199, 104] width 5 height 5
checkbox input "true"
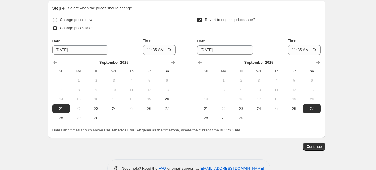
scroll to position [538, 0]
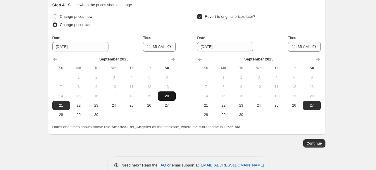
click at [170, 96] on span "20" at bounding box center [166, 96] width 13 height 5
type input "[DATE]"
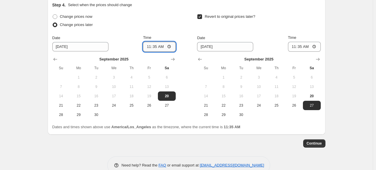
click at [150, 46] on input "11:35" at bounding box center [159, 47] width 33 height 10
type input "17:55"
click at [209, 103] on span "21" at bounding box center [205, 105] width 13 height 5
type input "[DATE]"
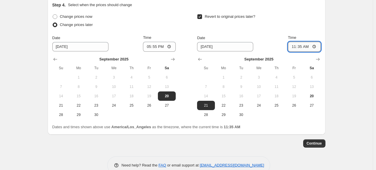
click at [299, 46] on input "11:35" at bounding box center [304, 47] width 33 height 10
type input "23:59"
click at [319, 144] on span "Continue" at bounding box center [314, 143] width 15 height 5
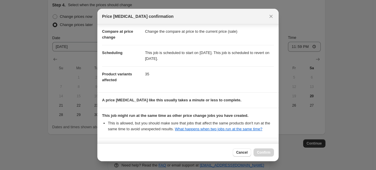
scroll to position [74, 0]
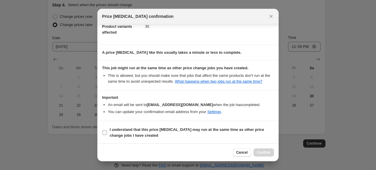
click at [105, 131] on input "I understand that this price [MEDICAL_DATA] may run at the same time as other p…" at bounding box center [104, 132] width 5 height 5
checkbox input "true"
click at [269, 153] on span "Confirm" at bounding box center [263, 152] width 13 height 5
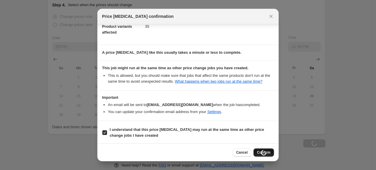
type input "09/20 Live Sale ~ $18.00 Items"
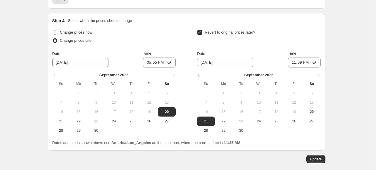
scroll to position [567, 0]
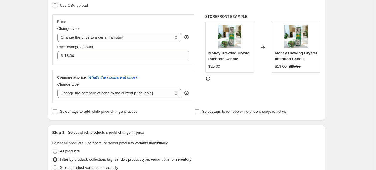
scroll to position [0, 0]
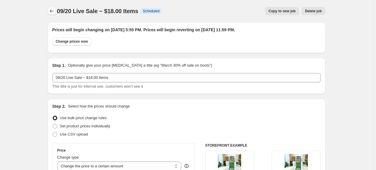
click at [52, 9] on icon "Price change jobs" at bounding box center [52, 11] width 6 height 6
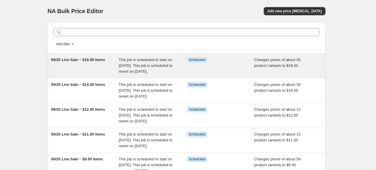
click at [91, 63] on div "09/20 Live Sale ~ $18.00 Items" at bounding box center [85, 66] width 68 height 18
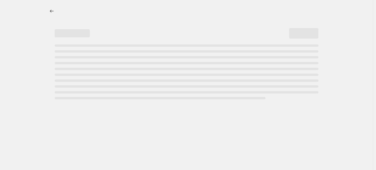
select select "collection"
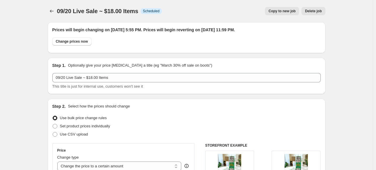
click at [283, 11] on span "Copy to new job" at bounding box center [281, 11] width 27 height 5
select select "collection"
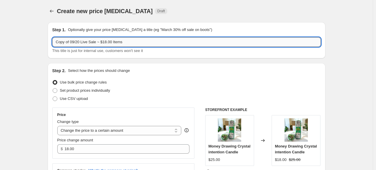
drag, startPoint x: 71, startPoint y: 43, endPoint x: 57, endPoint y: 43, distance: 14.3
click at [57, 43] on input "Copy of 09/20 Live Sale ~ $18.00 Items" at bounding box center [186, 41] width 268 height 9
click at [91, 41] on input "09/20 Live Sale ~ $18.00 Items" at bounding box center [186, 41] width 268 height 9
drag, startPoint x: 92, startPoint y: 41, endPoint x: 88, endPoint y: 41, distance: 4.7
click at [88, 41] on input "09/20 Live Sale ~ $18.00 Items" at bounding box center [186, 41] width 268 height 9
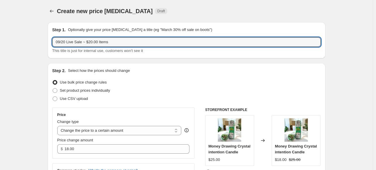
type input "09/20 Live Sale ~ $20.00 Items"
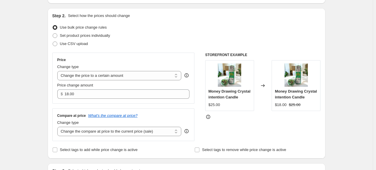
scroll to position [58, 0]
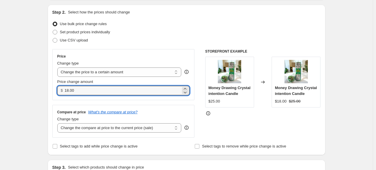
drag, startPoint x: 69, startPoint y: 88, endPoint x: 65, endPoint y: 90, distance: 4.3
click at [65, 90] on div "$ 18.00" at bounding box center [123, 90] width 132 height 9
type input "20.00"
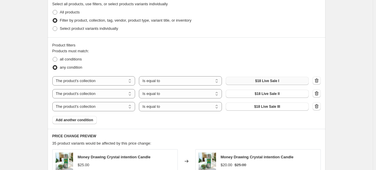
scroll to position [234, 0]
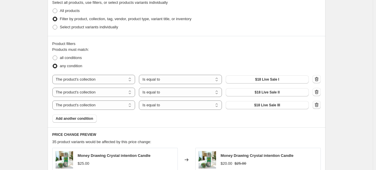
click at [319, 105] on icon "button" at bounding box center [317, 105] width 6 height 6
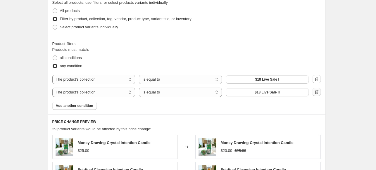
click at [317, 94] on icon "button" at bounding box center [317, 92] width 6 height 6
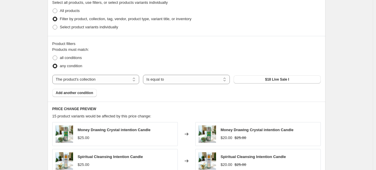
click at [283, 80] on span "$18 Live Sale I" at bounding box center [277, 79] width 24 height 5
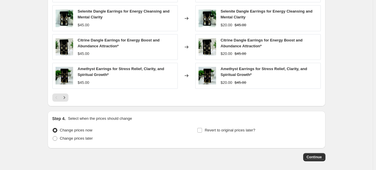
scroll to position [409, 0]
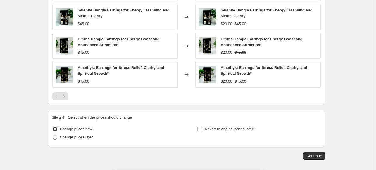
click at [57, 136] on span at bounding box center [55, 137] width 5 height 5
click at [53, 135] on input "Change prices later" at bounding box center [53, 135] width 0 height 0
radio input "true"
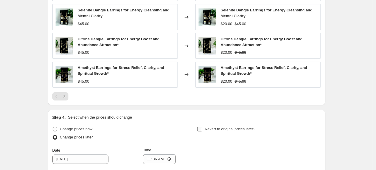
click at [200, 128] on input "Revert to original prices later?" at bounding box center [199, 129] width 5 height 5
checkbox input "true"
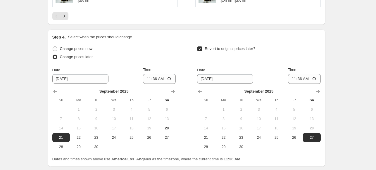
scroll to position [497, 0]
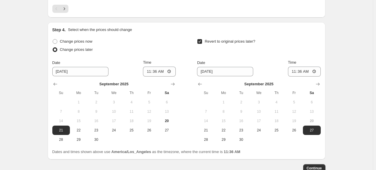
drag, startPoint x: 166, startPoint y: 122, endPoint x: 149, endPoint y: 96, distance: 31.9
click at [166, 122] on span "20" at bounding box center [166, 121] width 13 height 5
type input "[DATE]"
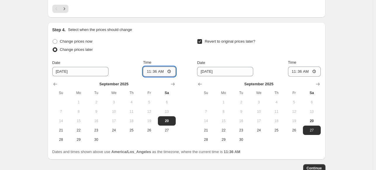
click at [149, 71] on input "11:36" at bounding box center [159, 72] width 33 height 10
type input "17:55"
click at [209, 131] on span "21" at bounding box center [205, 130] width 13 height 5
type input "[DATE]"
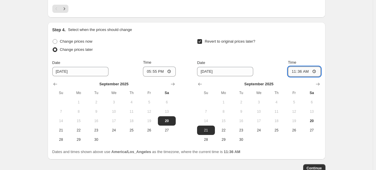
click at [299, 72] on input "11:36" at bounding box center [304, 72] width 33 height 10
type input "23:59"
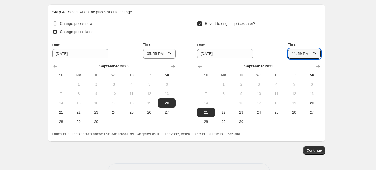
scroll to position [534, 0]
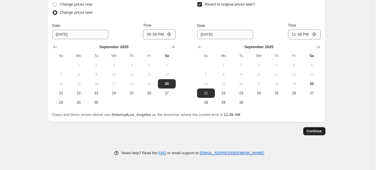
click at [320, 131] on span "Continue" at bounding box center [314, 131] width 15 height 5
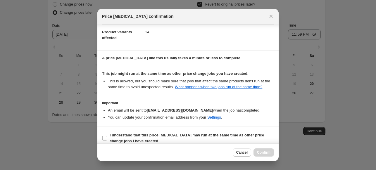
scroll to position [74, 0]
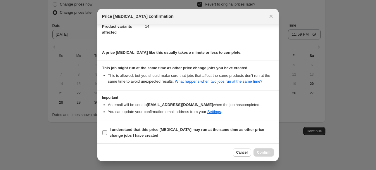
click at [105, 133] on input "I understand that this price [MEDICAL_DATA] may run at the same time as other p…" at bounding box center [104, 132] width 5 height 5
checkbox input "true"
click at [267, 153] on span "Confirm" at bounding box center [263, 152] width 13 height 5
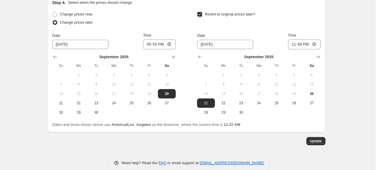
scroll to position [570, 0]
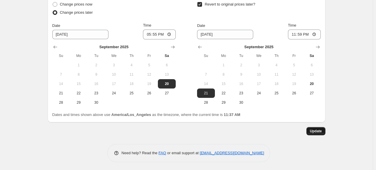
click at [321, 131] on span "Update" at bounding box center [316, 131] width 12 height 5
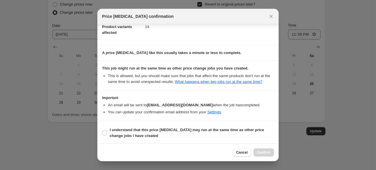
scroll to position [74, 0]
click at [103, 132] on input "I understand that this price [MEDICAL_DATA] may run at the same time as other p…" at bounding box center [104, 132] width 5 height 5
checkbox input "true"
click at [261, 154] on span "Confirm" at bounding box center [263, 152] width 13 height 5
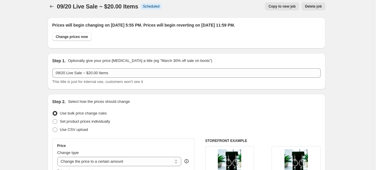
scroll to position [0, 0]
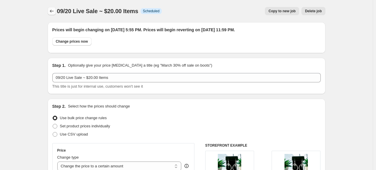
click at [52, 9] on icon "Price change jobs" at bounding box center [52, 11] width 6 height 6
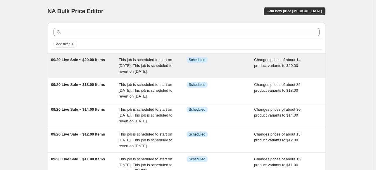
click at [97, 60] on span "09/20 Live Sale ~ $20.00 Items" at bounding box center [78, 60] width 54 height 4
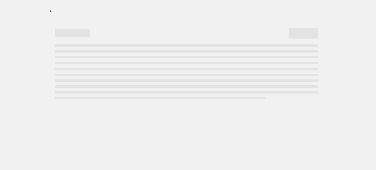
select select "collection"
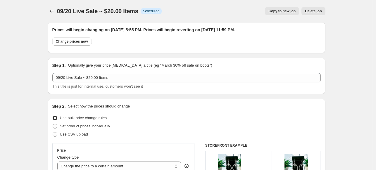
click at [290, 12] on span "Copy to new job" at bounding box center [281, 11] width 27 height 5
select select "collection"
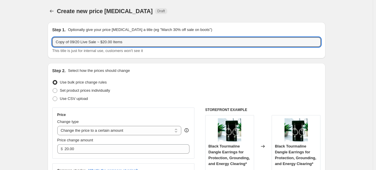
drag, startPoint x: 71, startPoint y: 41, endPoint x: 50, endPoint y: 44, distance: 21.2
click at [50, 44] on div "Step 1. Optionally give your price [MEDICAL_DATA] a title (eg "March 30% off sa…" at bounding box center [187, 40] width 278 height 36
click at [91, 43] on input "09/20 Live Sale ~ $20.00 Items" at bounding box center [186, 41] width 268 height 9
click at [91, 41] on input "09/20 Live Sale ~ $20.00 Items" at bounding box center [186, 41] width 268 height 9
type input "09/20 Live Sale ~ $22.00 Items"
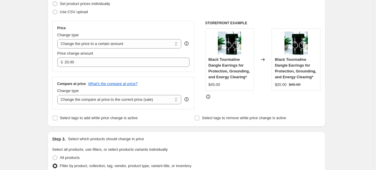
scroll to position [88, 0]
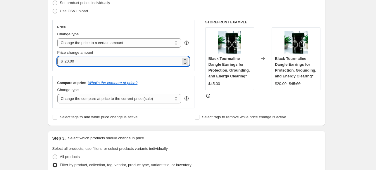
click at [68, 61] on input "20.00" at bounding box center [123, 61] width 116 height 9
type input "22.00"
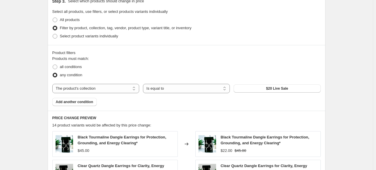
scroll to position [263, 0]
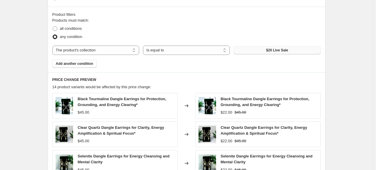
click at [267, 51] on button "$20 Live Sale" at bounding box center [277, 50] width 87 height 8
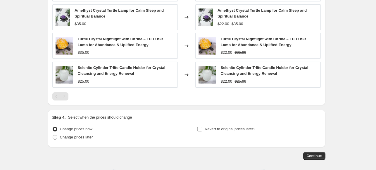
scroll to position [409, 0]
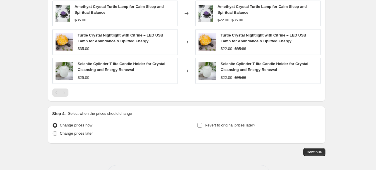
click at [56, 133] on span at bounding box center [55, 133] width 5 height 5
click at [53, 132] on input "Change prices later" at bounding box center [53, 131] width 0 height 0
radio input "true"
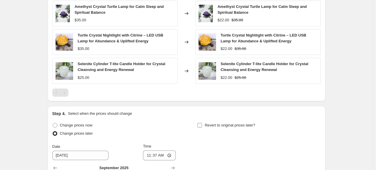
click at [200, 125] on input "Revert to original prices later?" at bounding box center [199, 125] width 5 height 5
checkbox input "true"
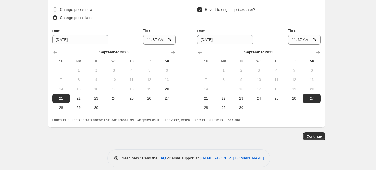
scroll to position [526, 0]
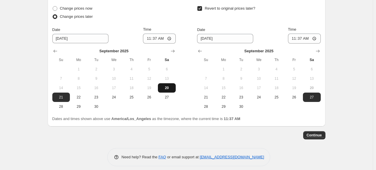
click at [167, 89] on span "20" at bounding box center [166, 88] width 13 height 5
type input "[DATE]"
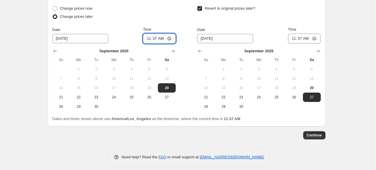
click at [148, 38] on input "11:37" at bounding box center [159, 39] width 33 height 10
type input "17:55"
click at [207, 98] on span "21" at bounding box center [205, 97] width 13 height 5
type input "[DATE]"
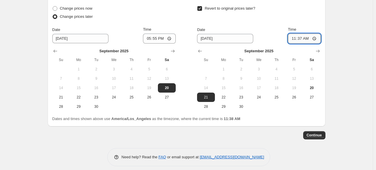
click at [300, 37] on input "11:37" at bounding box center [304, 39] width 33 height 10
type input "23:59"
click at [317, 133] on span "Continue" at bounding box center [314, 135] width 15 height 5
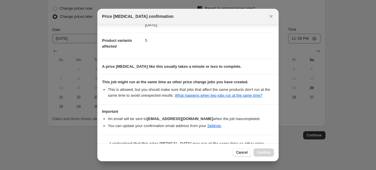
scroll to position [74, 0]
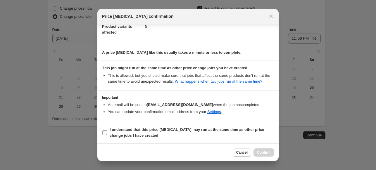
click at [104, 131] on input "I understand that this price [MEDICAL_DATA] may run at the same time as other p…" at bounding box center [104, 132] width 5 height 5
checkbox input "true"
click at [267, 153] on span "Confirm" at bounding box center [263, 152] width 13 height 5
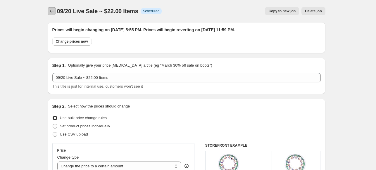
click at [53, 11] on icon "Price change jobs" at bounding box center [52, 11] width 6 height 6
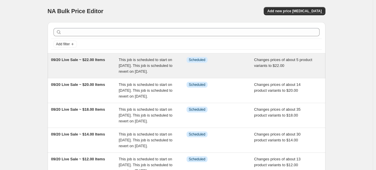
click at [182, 67] on div "This job is scheduled to start on [DATE]. This job is scheduled to revert on [D…" at bounding box center [153, 66] width 68 height 18
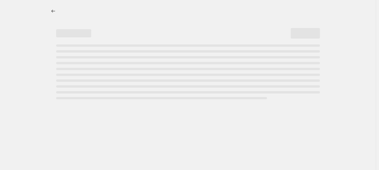
select select "collection"
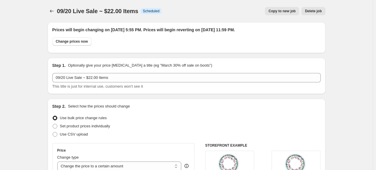
click at [284, 13] on span "Copy to new job" at bounding box center [281, 11] width 27 height 5
select select "collection"
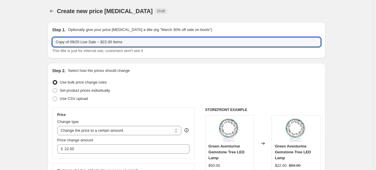
drag, startPoint x: 71, startPoint y: 43, endPoint x: 53, endPoint y: 44, distance: 18.8
click at [53, 44] on div "Step 1. Optionally give your price [MEDICAL_DATA] a title (eg "March 30% off sa…" at bounding box center [187, 40] width 278 height 36
click at [92, 40] on input "09/20 Live Sale ~ $22.00 Items" at bounding box center [186, 41] width 268 height 9
type input "09/20 Live Sale ~ $25.00 Items"
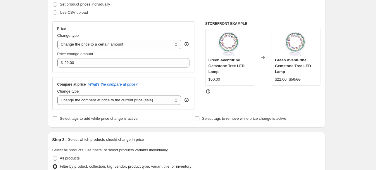
scroll to position [88, 0]
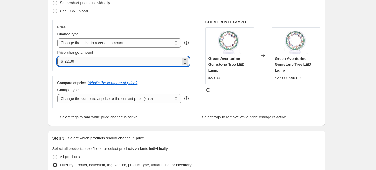
click at [68, 62] on input "22.00" at bounding box center [123, 61] width 116 height 9
type input "25.00"
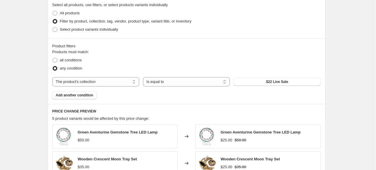
scroll to position [234, 0]
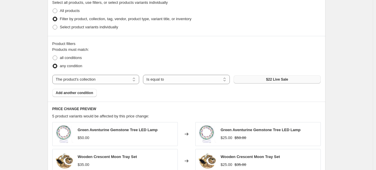
click at [289, 81] on button "$22 Live Sale" at bounding box center [277, 79] width 87 height 8
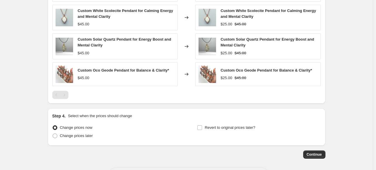
scroll to position [403, 0]
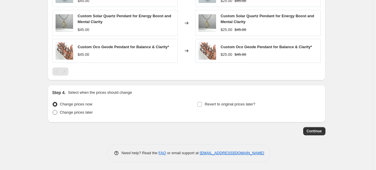
click at [57, 111] on span at bounding box center [55, 112] width 5 height 5
click at [53, 110] on input "Change prices later" at bounding box center [53, 110] width 0 height 0
radio input "true"
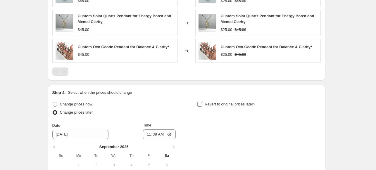
click at [201, 104] on input "Revert to original prices later?" at bounding box center [199, 104] width 5 height 5
checkbox input "true"
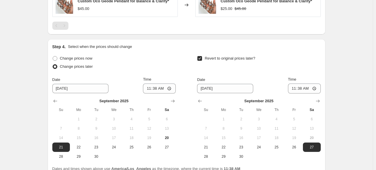
scroll to position [462, 0]
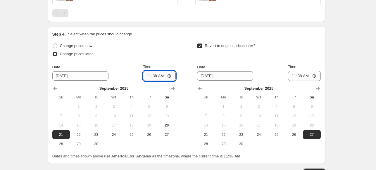
click at [149, 77] on input "11:38" at bounding box center [159, 76] width 33 height 10
type input "17:55"
click at [163, 123] on span "20" at bounding box center [166, 125] width 13 height 5
type input "[DATE]"
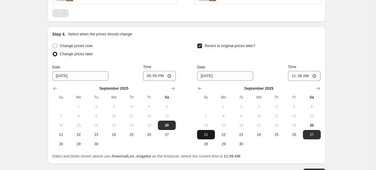
click at [209, 133] on span "21" at bounding box center [205, 134] width 13 height 5
type input "[DATE]"
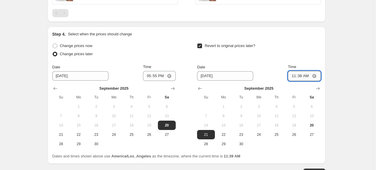
click at [301, 76] on input "11:38" at bounding box center [304, 76] width 33 height 10
type input "23:59"
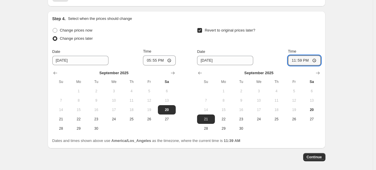
scroll to position [491, 0]
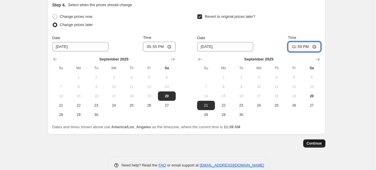
click at [321, 144] on span "Continue" at bounding box center [314, 143] width 15 height 5
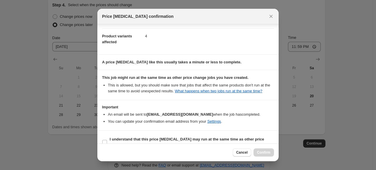
scroll to position [74, 0]
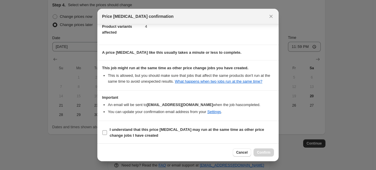
click at [103, 132] on input "I understand that this price [MEDICAL_DATA] may run at the same time as other p…" at bounding box center [104, 132] width 5 height 5
checkbox input "true"
click at [265, 151] on span "Confirm" at bounding box center [263, 152] width 13 height 5
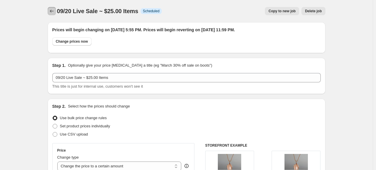
click at [53, 11] on icon "Price change jobs" at bounding box center [52, 11] width 6 height 6
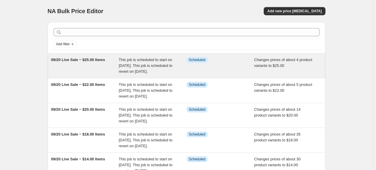
click at [117, 62] on div "09/20 Live Sale ~ $25.00 Items" at bounding box center [85, 66] width 68 height 18
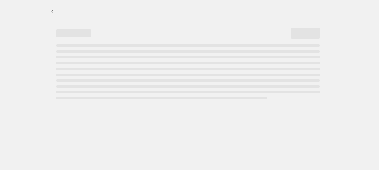
select select "collection"
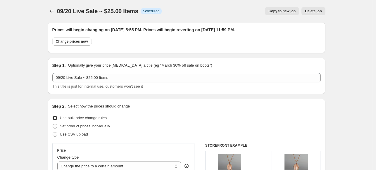
click at [290, 11] on span "Copy to new job" at bounding box center [281, 11] width 27 height 5
select select "collection"
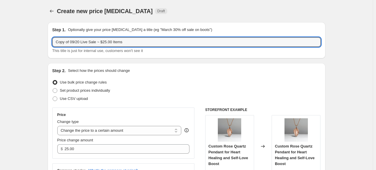
drag, startPoint x: 71, startPoint y: 41, endPoint x: 51, endPoint y: 44, distance: 20.9
click at [51, 44] on div "Step 1. Optionally give your price [MEDICAL_DATA] a title (eg "March 30% off sa…" at bounding box center [187, 40] width 278 height 36
drag, startPoint x: 92, startPoint y: 41, endPoint x: 88, endPoint y: 43, distance: 4.8
click at [88, 43] on input "09/20 Live Sale ~ $25.00 Items" at bounding box center [186, 41] width 268 height 9
type input "09/20 Live Sale ~ $30.00 Items"
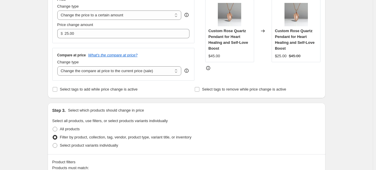
scroll to position [117, 0]
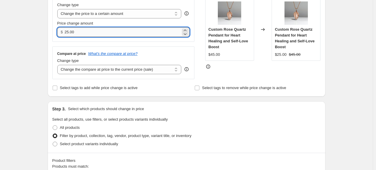
click at [68, 31] on input "25.00" at bounding box center [123, 31] width 116 height 9
type input "30.00"
click at [19, 57] on div "Create new price [MEDICAL_DATA]. This page is ready Create new price [MEDICAL_D…" at bounding box center [186, 170] width 373 height 574
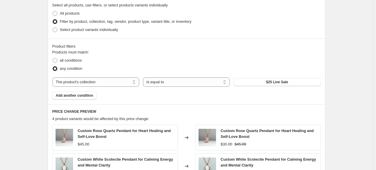
scroll to position [234, 0]
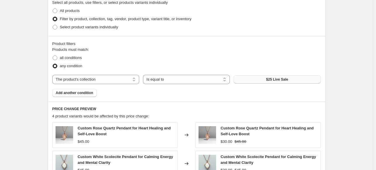
click at [288, 80] on span "$25 Live Sale" at bounding box center [277, 79] width 22 height 5
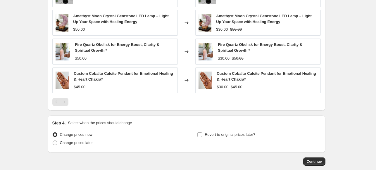
scroll to position [409, 0]
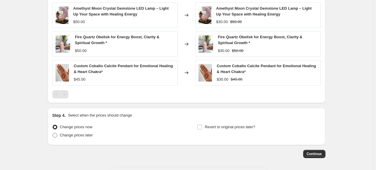
click at [57, 135] on span at bounding box center [55, 135] width 5 height 5
click at [53, 133] on input "Change prices later" at bounding box center [53, 133] width 0 height 0
radio input "true"
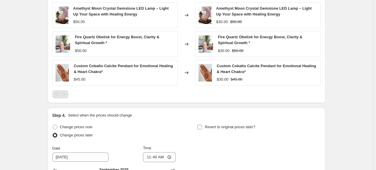
click at [202, 127] on input "Revert to original prices later?" at bounding box center [199, 127] width 5 height 5
checkbox input "true"
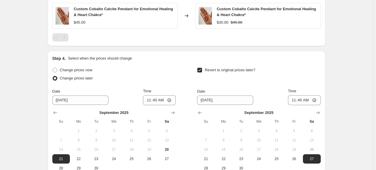
scroll to position [468, 0]
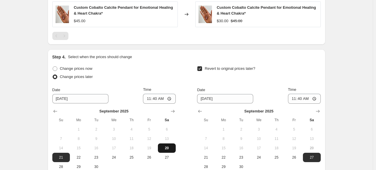
click at [167, 146] on span "20" at bounding box center [166, 148] width 13 height 5
type input "[DATE]"
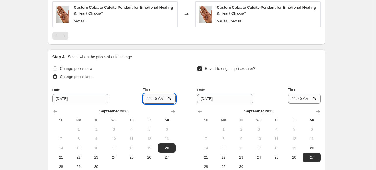
click at [150, 99] on input "11:40" at bounding box center [159, 99] width 33 height 10
type input "17:55"
click at [208, 156] on span "21" at bounding box center [205, 157] width 13 height 5
type input "[DATE]"
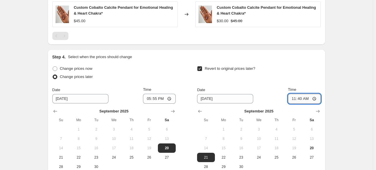
click at [300, 97] on input "11:40" at bounding box center [304, 99] width 33 height 10
type input "23:59"
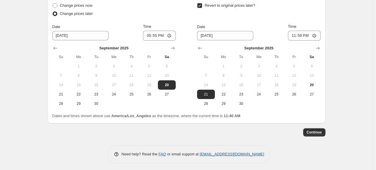
scroll to position [532, 0]
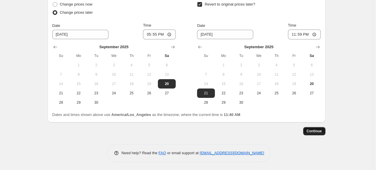
click at [319, 131] on span "Continue" at bounding box center [314, 131] width 15 height 5
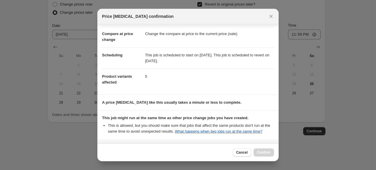
scroll to position [74, 0]
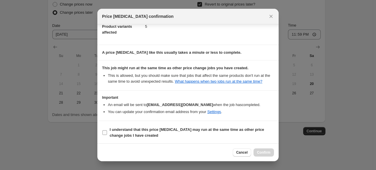
click at [106, 132] on input "I understand that this price [MEDICAL_DATA] may run at the same time as other p…" at bounding box center [104, 132] width 5 height 5
checkbox input "true"
click at [258, 153] on span "Confirm" at bounding box center [263, 152] width 13 height 5
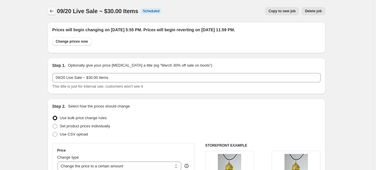
click at [53, 10] on icon "Price change jobs" at bounding box center [52, 11] width 6 height 6
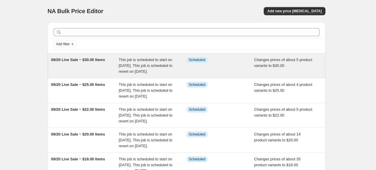
click at [97, 70] on div "09/20 Live Sale ~ $30.00 Items" at bounding box center [85, 66] width 68 height 18
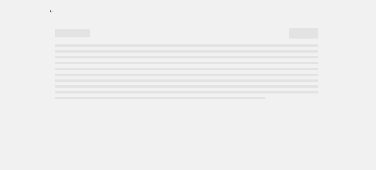
select select "collection"
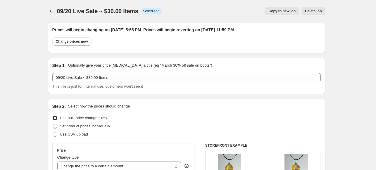
click at [280, 13] on span "Copy to new job" at bounding box center [281, 11] width 27 height 5
select select "collection"
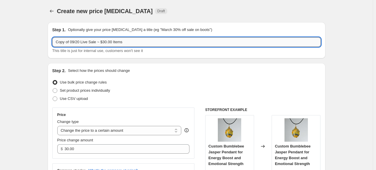
drag, startPoint x: 71, startPoint y: 42, endPoint x: 54, endPoint y: 43, distance: 16.7
click at [54, 43] on input "Copy of 09/20 Live Sale ~ $30.00 Items" at bounding box center [186, 41] width 268 height 9
click at [88, 41] on input "09/20 Live Sale ~ $30.00 Items" at bounding box center [186, 41] width 268 height 9
type input "09/20 Live Sale ~ $40.00 Items"
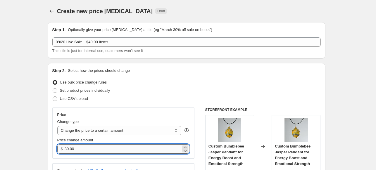
click at [66, 149] on input "30.00" at bounding box center [123, 148] width 116 height 9
type input "40.00"
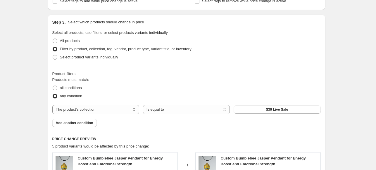
scroll to position [205, 0]
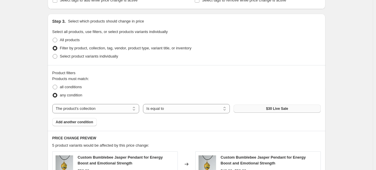
click at [276, 109] on span "$30 Live Sale" at bounding box center [277, 108] width 22 height 5
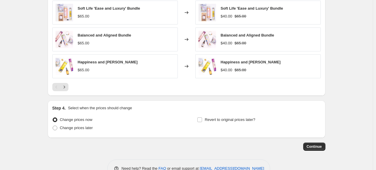
scroll to position [425, 0]
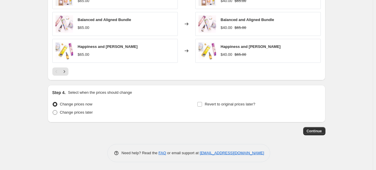
click at [56, 111] on span at bounding box center [55, 112] width 5 height 5
click at [53, 110] on input "Change prices later" at bounding box center [53, 110] width 0 height 0
radio input "true"
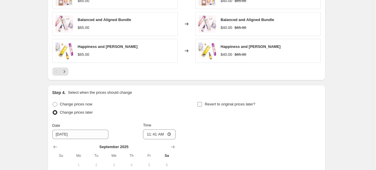
click at [201, 103] on input "Revert to original prices later?" at bounding box center [199, 104] width 5 height 5
checkbox input "true"
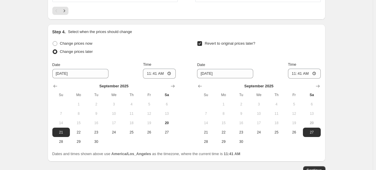
scroll to position [512, 0]
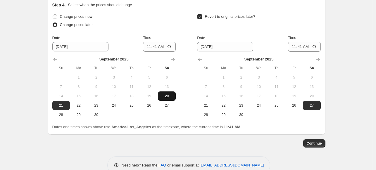
click at [170, 96] on span "20" at bounding box center [166, 96] width 13 height 5
type input "[DATE]"
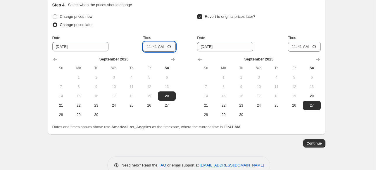
click at [148, 46] on input "11:41" at bounding box center [159, 47] width 33 height 10
type input "17:55"
click at [206, 103] on span "21" at bounding box center [205, 105] width 13 height 5
type input "[DATE]"
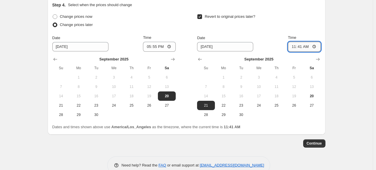
click at [300, 45] on input "11:41" at bounding box center [304, 47] width 33 height 10
type input "23:59"
click at [316, 142] on span "Continue" at bounding box center [314, 143] width 15 height 5
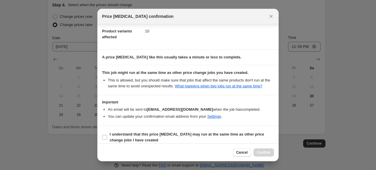
scroll to position [74, 0]
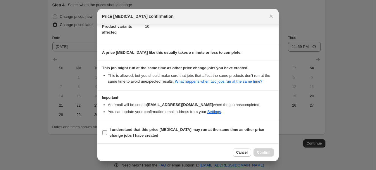
click at [104, 132] on input "I understand that this price [MEDICAL_DATA] may run at the same time as other p…" at bounding box center [104, 132] width 5 height 5
checkbox input "true"
click at [265, 152] on span "Confirm" at bounding box center [263, 152] width 13 height 5
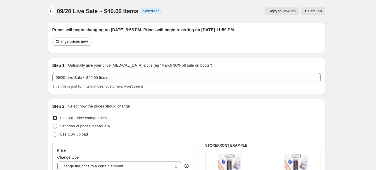
click at [50, 11] on icon "Price change jobs" at bounding box center [52, 11] width 6 height 6
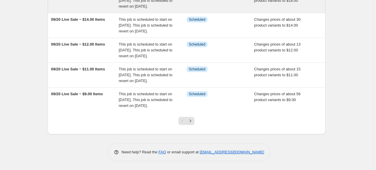
scroll to position [247, 0]
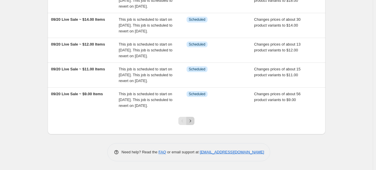
click at [193, 122] on icon "Next" at bounding box center [190, 121] width 6 height 6
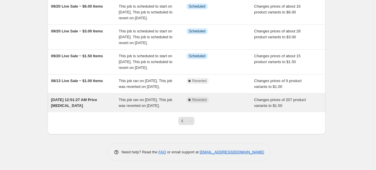
scroll to position [117, 0]
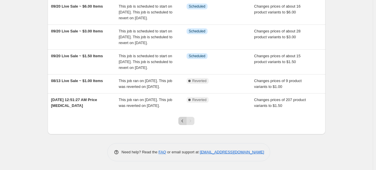
click at [185, 124] on icon "Previous" at bounding box center [182, 121] width 6 height 6
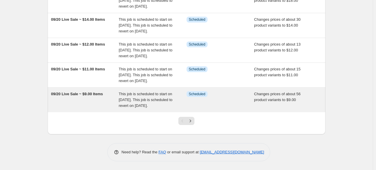
scroll to position [205, 0]
